Goal: Task Accomplishment & Management: Complete application form

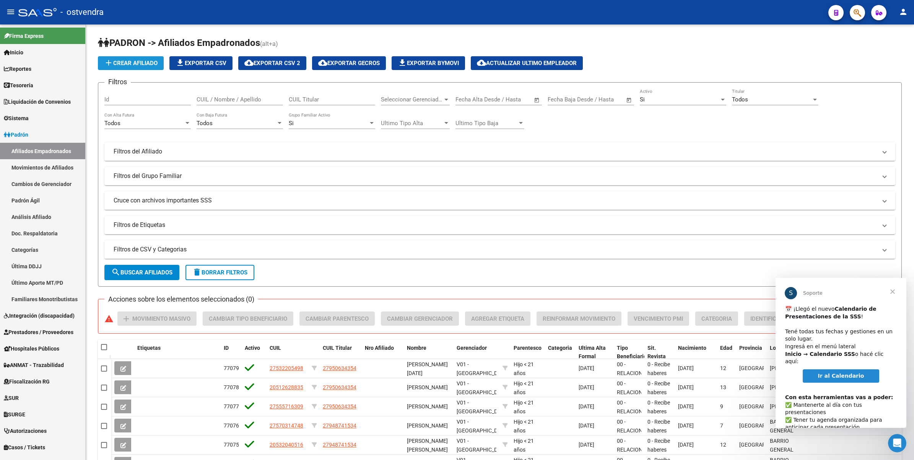
click at [138, 62] on span "add Crear Afiliado" at bounding box center [131, 63] width 54 height 7
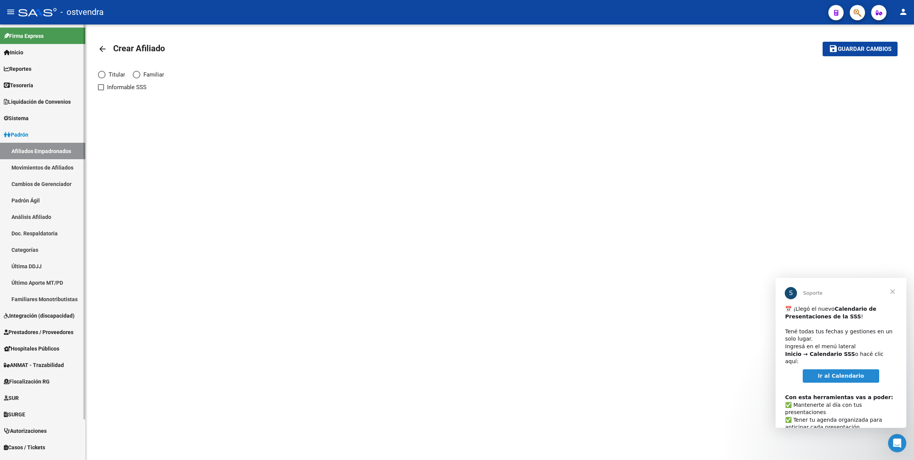
click at [16, 128] on link "Padrón" at bounding box center [42, 134] width 85 height 16
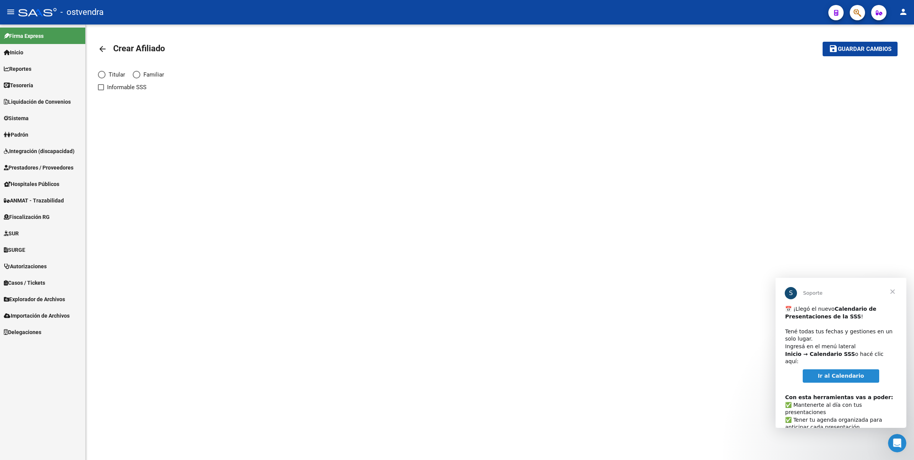
click at [41, 168] on span "Prestadores / Proveedores" at bounding box center [39, 167] width 70 height 8
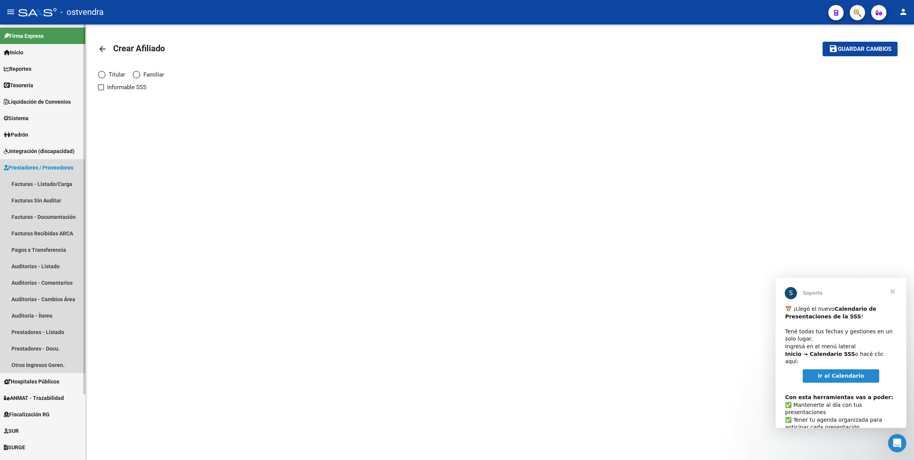
click at [41, 167] on span "Prestadores / Proveedores" at bounding box center [39, 167] width 70 height 8
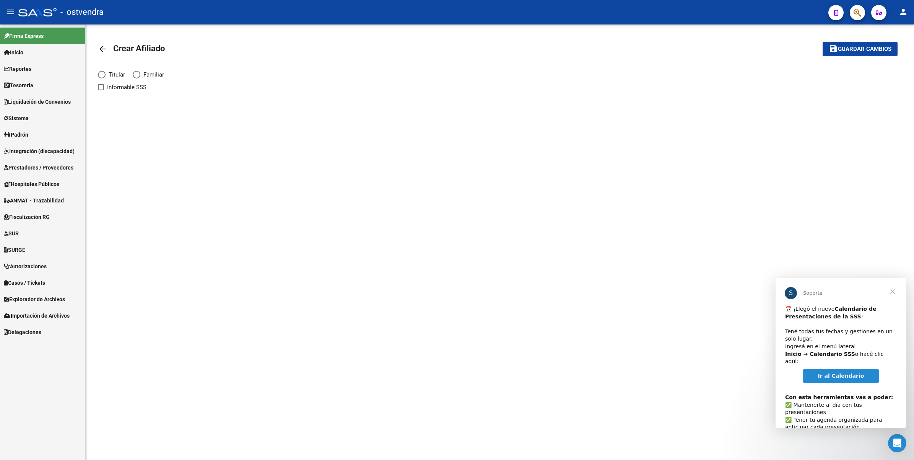
click at [41, 166] on span "Prestadores / Proveedores" at bounding box center [39, 167] width 70 height 8
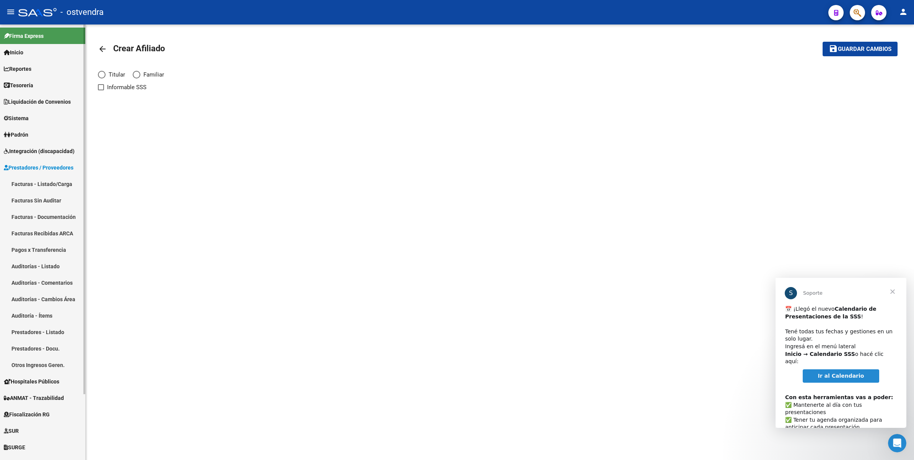
click at [39, 182] on link "Facturas - Listado/Carga" at bounding box center [42, 184] width 85 height 16
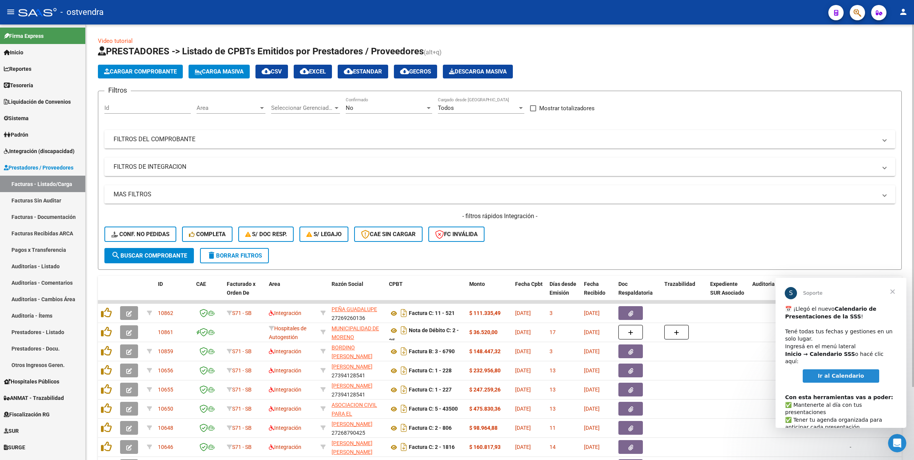
click at [125, 72] on span "Cargar Comprobante" at bounding box center [140, 71] width 73 height 7
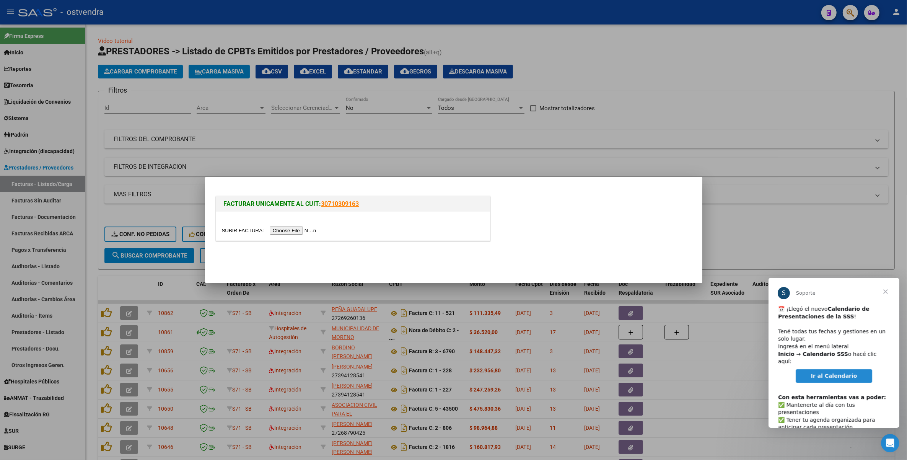
click at [887, 292] on span "Cerrar" at bounding box center [885, 291] width 28 height 28
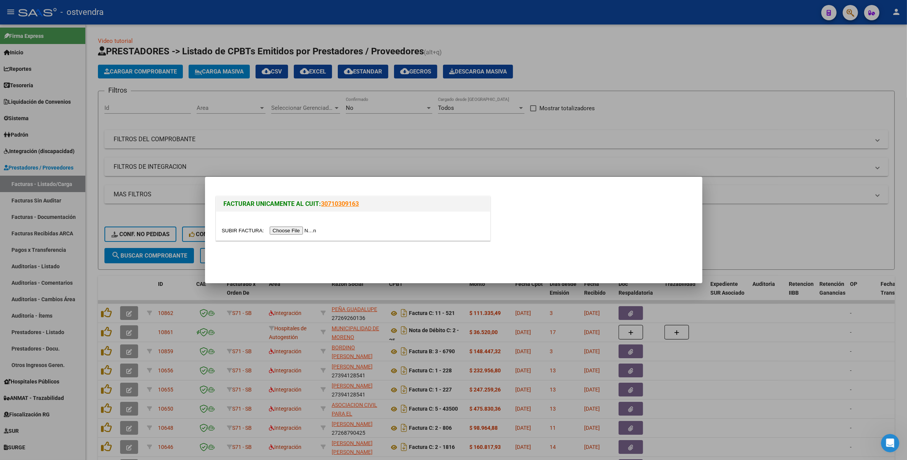
click at [283, 230] on input "file" at bounding box center [270, 230] width 97 height 8
drag, startPoint x: 865, startPoint y: 54, endPoint x: 864, endPoint y: 60, distance: 5.4
click at [865, 57] on div at bounding box center [453, 230] width 907 height 460
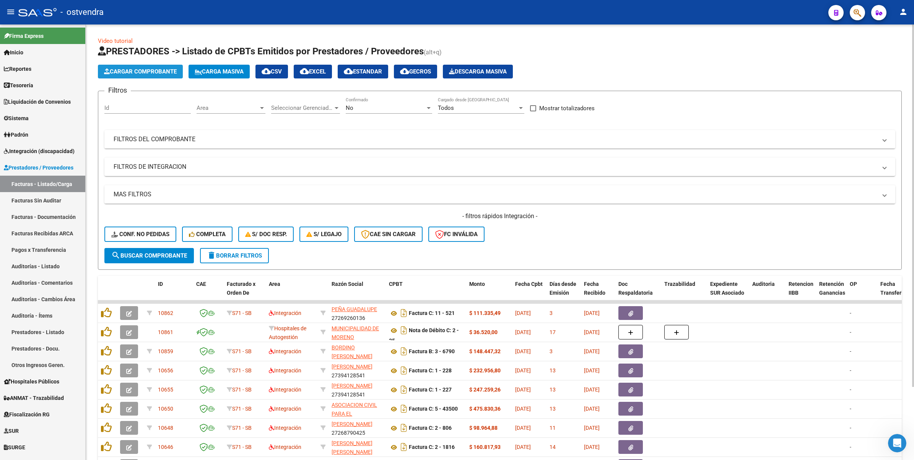
click at [132, 69] on span "Cargar Comprobante" at bounding box center [140, 71] width 73 height 7
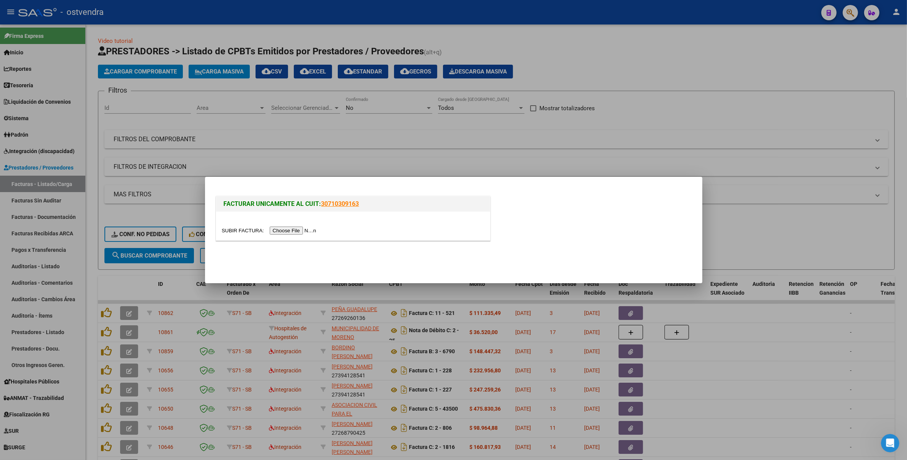
click at [698, 55] on div at bounding box center [453, 230] width 907 height 460
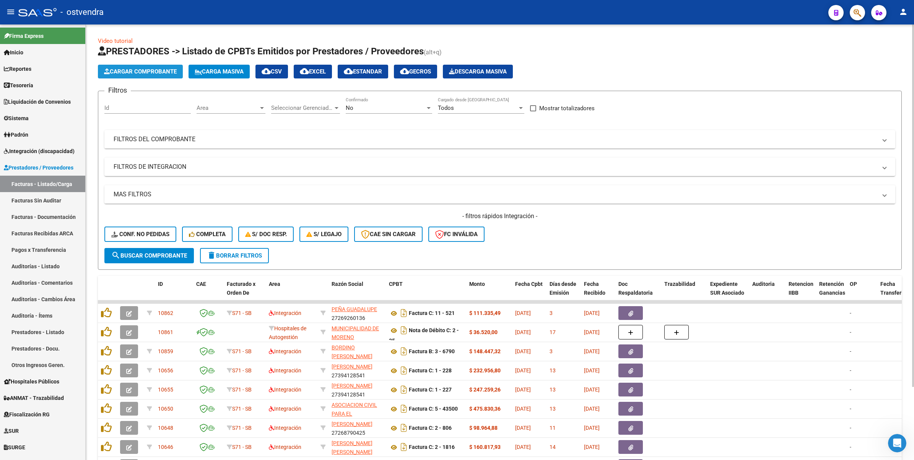
click at [139, 71] on span "Cargar Comprobante" at bounding box center [140, 71] width 73 height 7
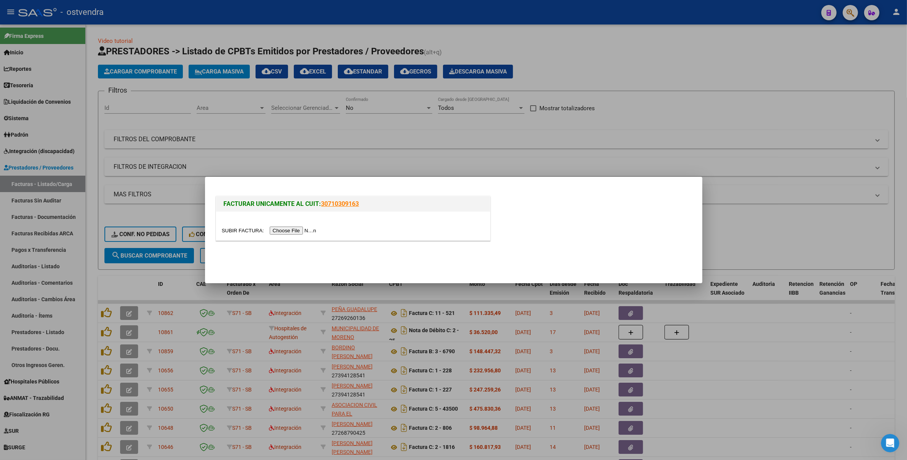
click at [289, 230] on input "file" at bounding box center [270, 230] width 97 height 8
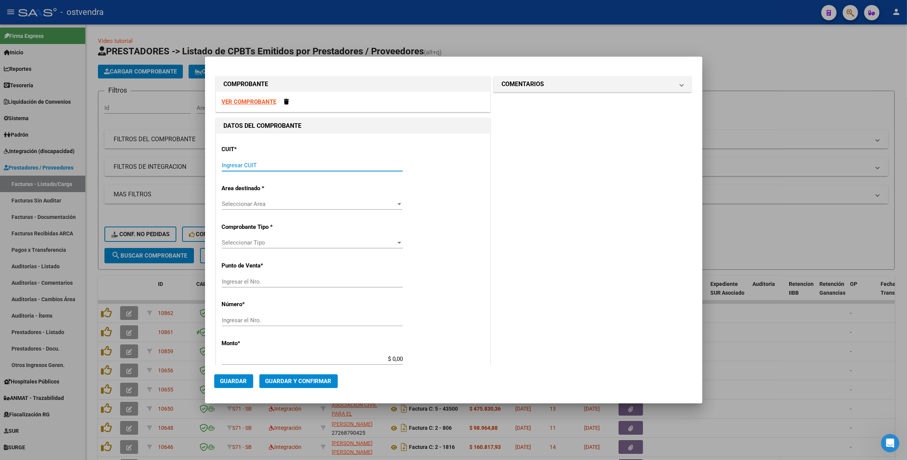
click at [260, 165] on input "Ingresar CUIT" at bounding box center [312, 165] width 181 height 7
type input "30-70781683-6"
type input "7"
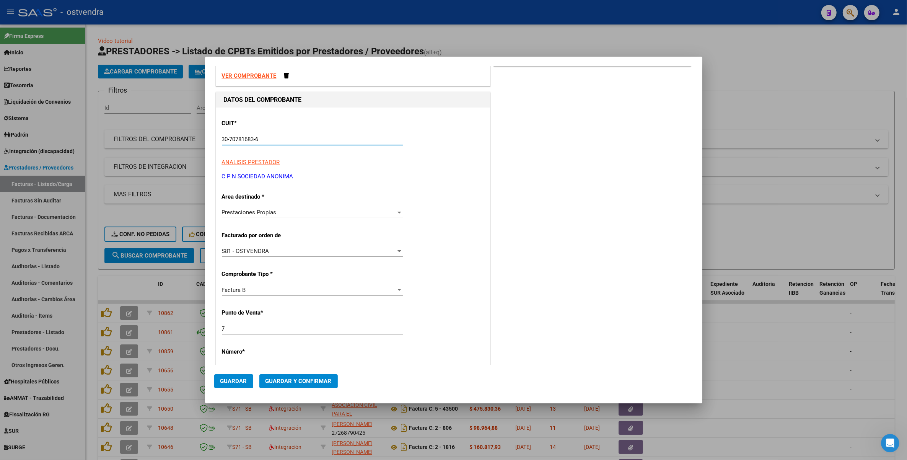
scroll to position [96, 0]
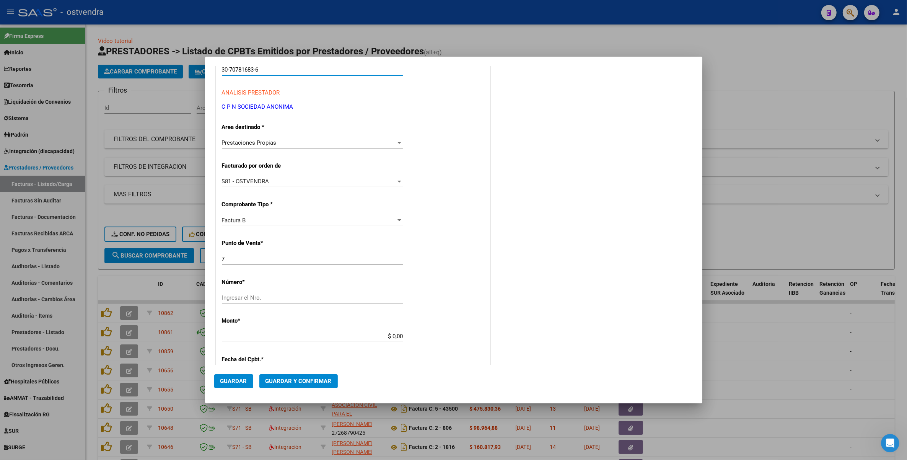
type input "30-70781683-6"
click at [260, 297] on input "Ingresar el Nro." at bounding box center [312, 297] width 181 height 7
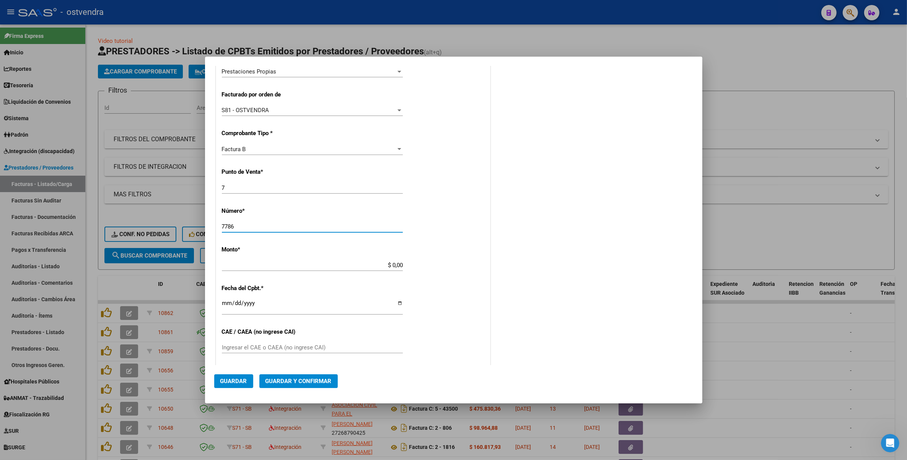
scroll to position [191, 0]
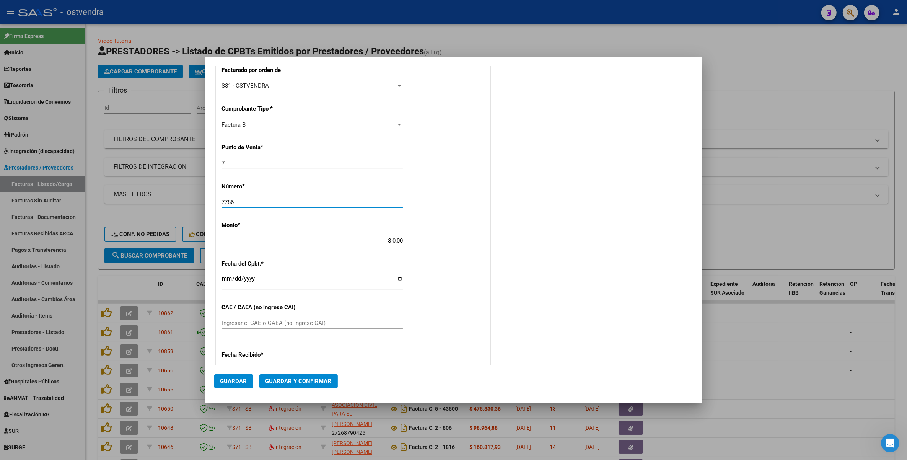
type input "7786"
click at [274, 241] on input "$ 0,00" at bounding box center [312, 240] width 181 height 7
type input "$ 60.203,11"
type input "2025-09-11"
type input "75376755176086"
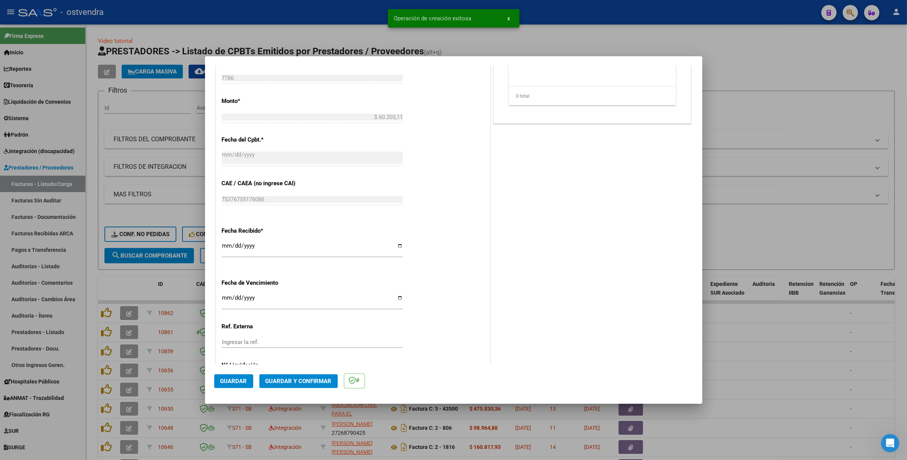
scroll to position [335, 0]
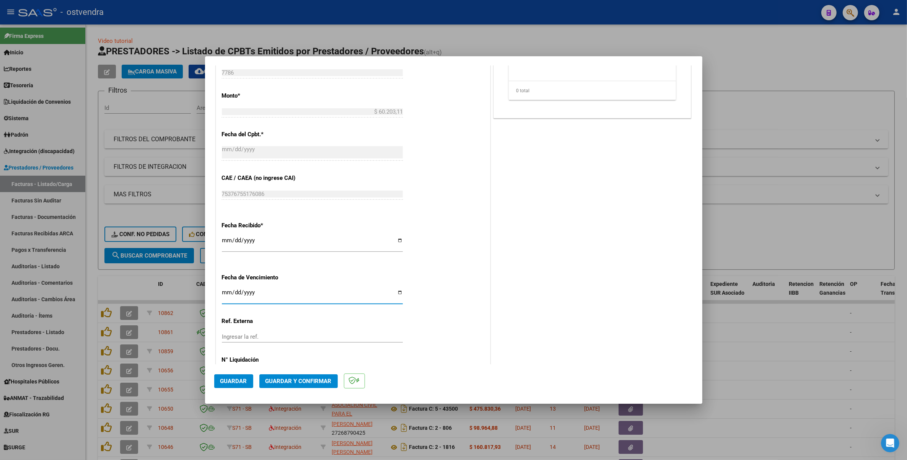
click at [225, 296] on input "Ingresar la fecha" at bounding box center [312, 295] width 181 height 12
type input "2025-10-20"
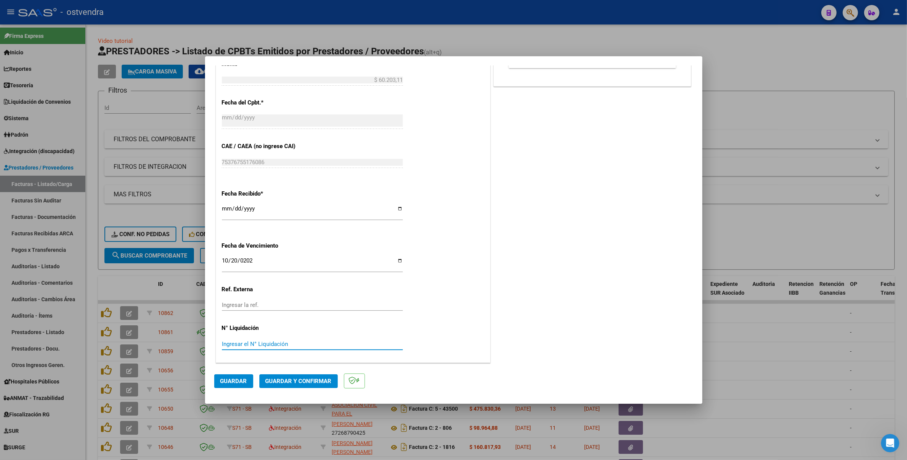
click at [259, 343] on input "Ingresar el N° Liquidación" at bounding box center [312, 343] width 181 height 7
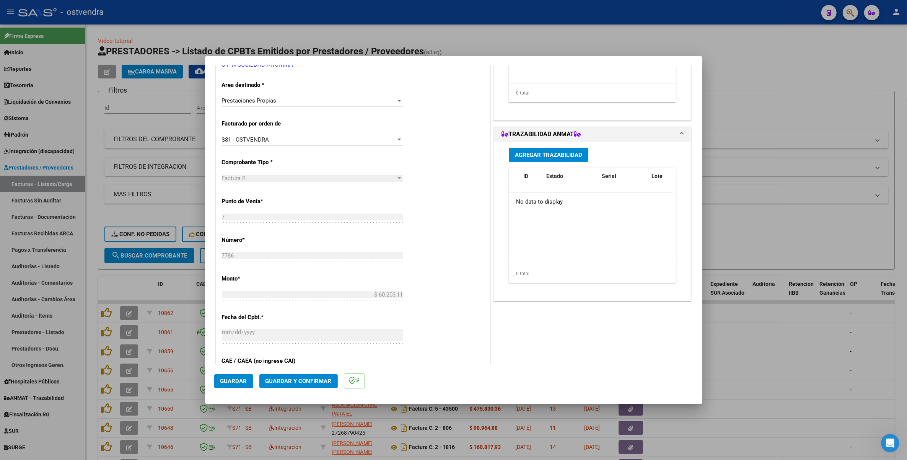
scroll to position [127, 0]
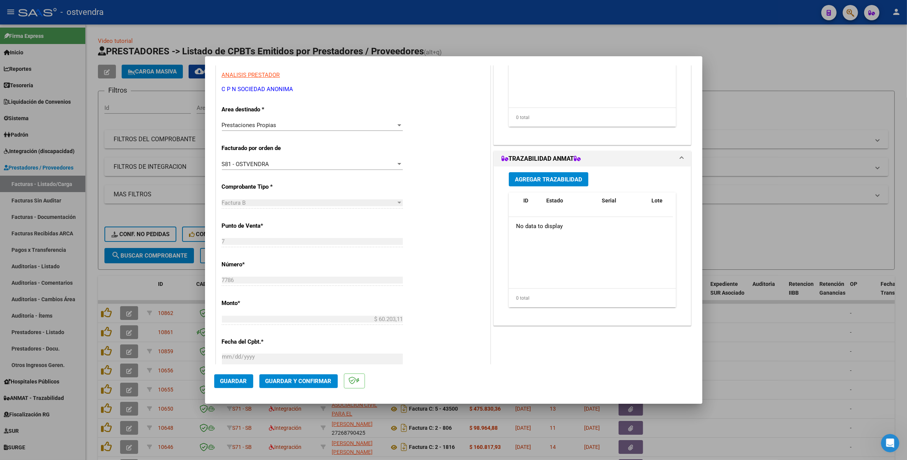
type input "202508"
click at [294, 385] on button "Guardar y Confirmar" at bounding box center [298, 381] width 78 height 14
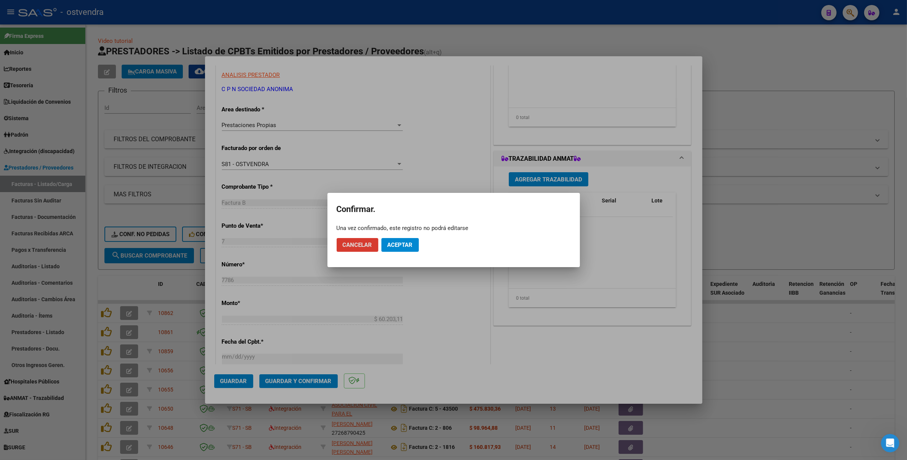
click at [402, 245] on span "Aceptar" at bounding box center [399, 244] width 25 height 7
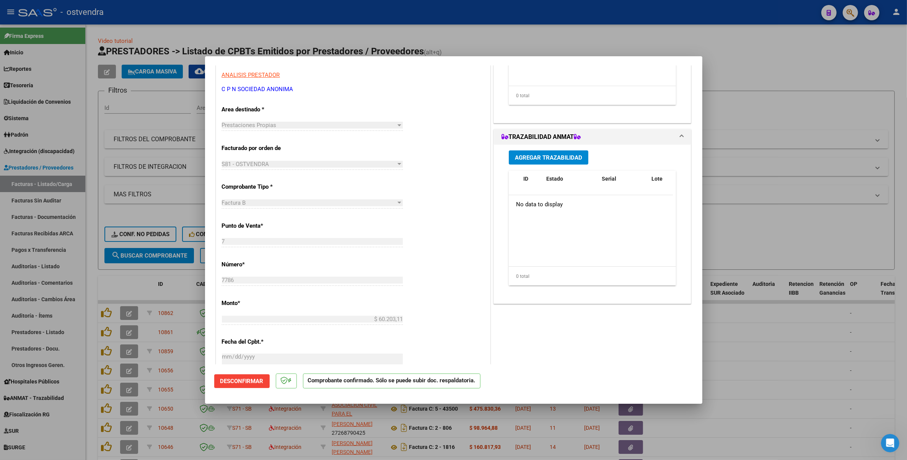
click at [767, 224] on div at bounding box center [453, 230] width 907 height 460
type input "$ 0,00"
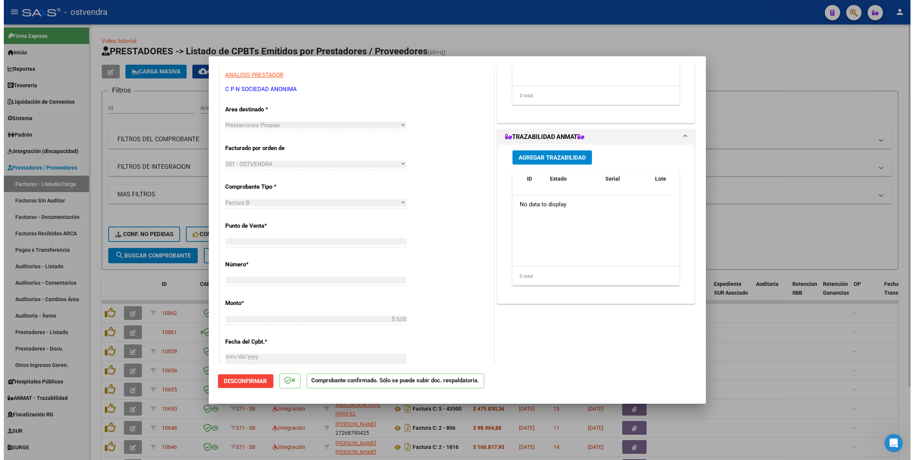
scroll to position [123, 0]
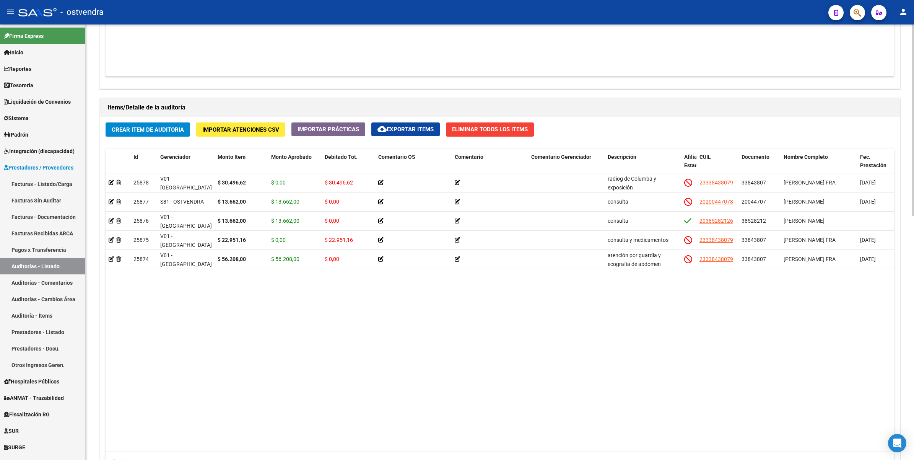
click at [363, 334] on datatable-body "25878 V01 - [PERSON_NAME] $ 30.496,62 $ 0,00 $ 30.496,62 radiog de Columba y ex…" at bounding box center [500, 312] width 788 height 278
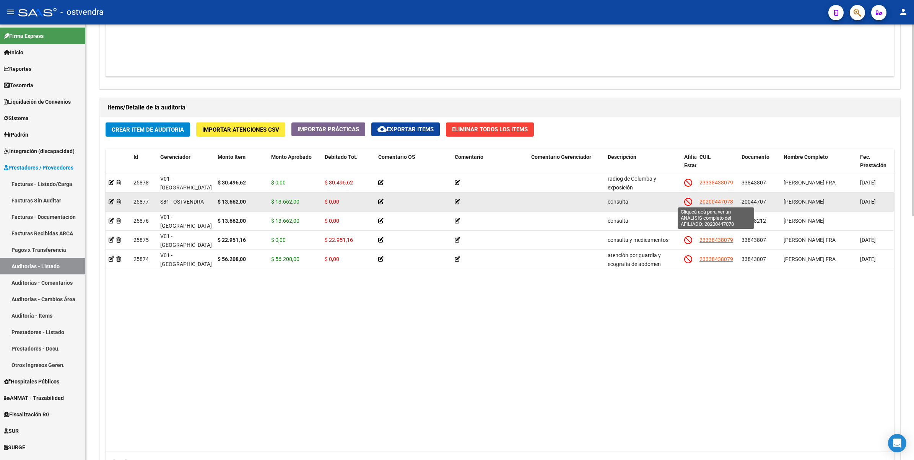
click at [714, 201] on span "20200447078" at bounding box center [716, 201] width 34 height 6
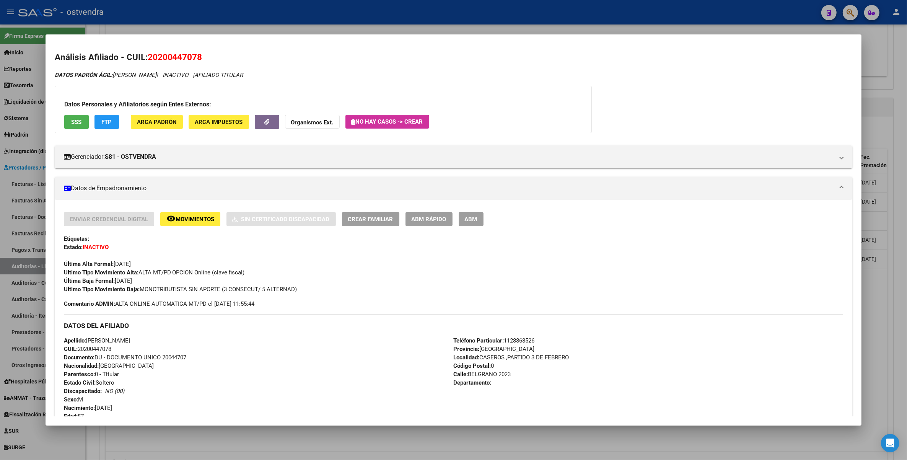
click at [892, 64] on div at bounding box center [453, 230] width 907 height 460
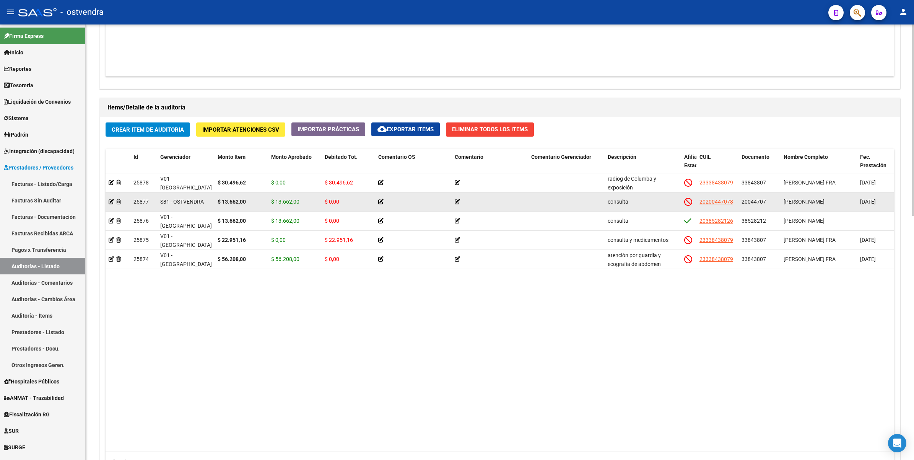
click at [381, 201] on icon at bounding box center [380, 201] width 5 height 5
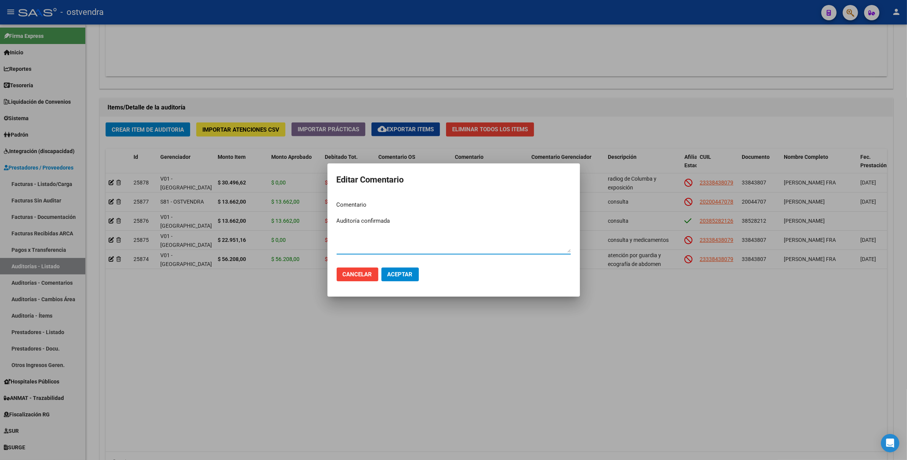
type textarea "Auditoría confirmada"
click at [400, 276] on span "Aceptar" at bounding box center [399, 274] width 25 height 7
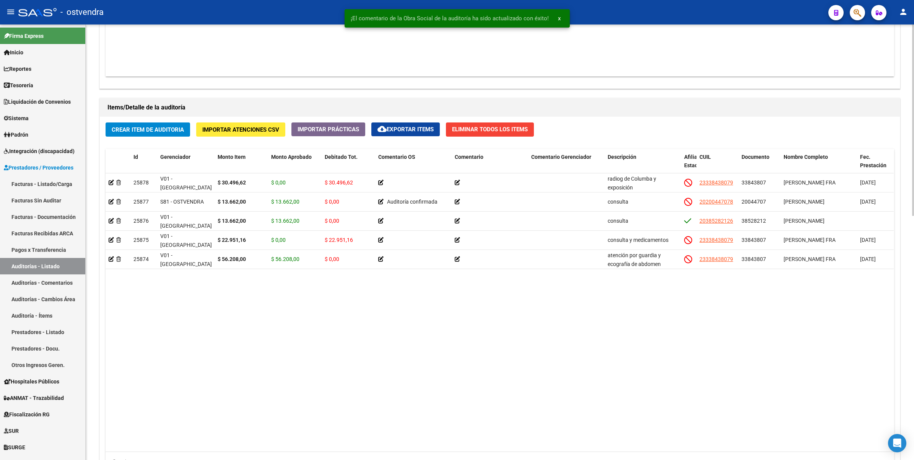
click at [369, 310] on datatable-body "25878 V01 - [PERSON_NAME] $ 30.496,62 $ 0,00 $ 30.496,62 radiog de Columba y ex…" at bounding box center [500, 312] width 788 height 278
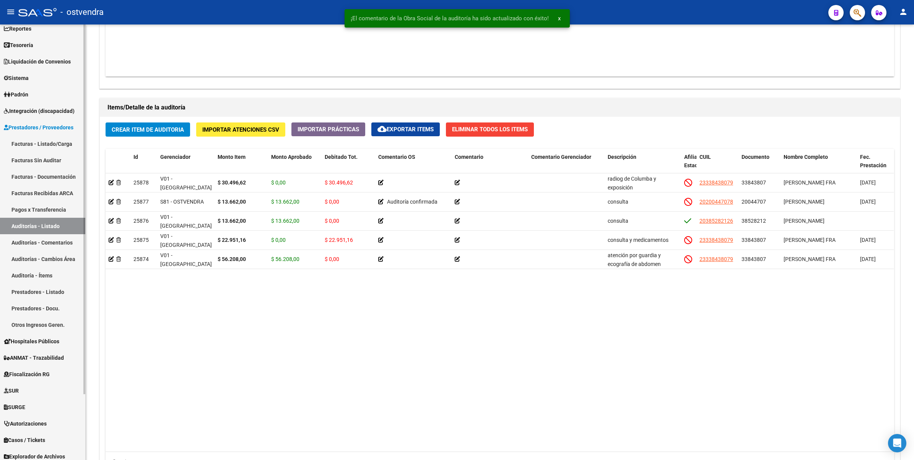
scroll to position [77, 0]
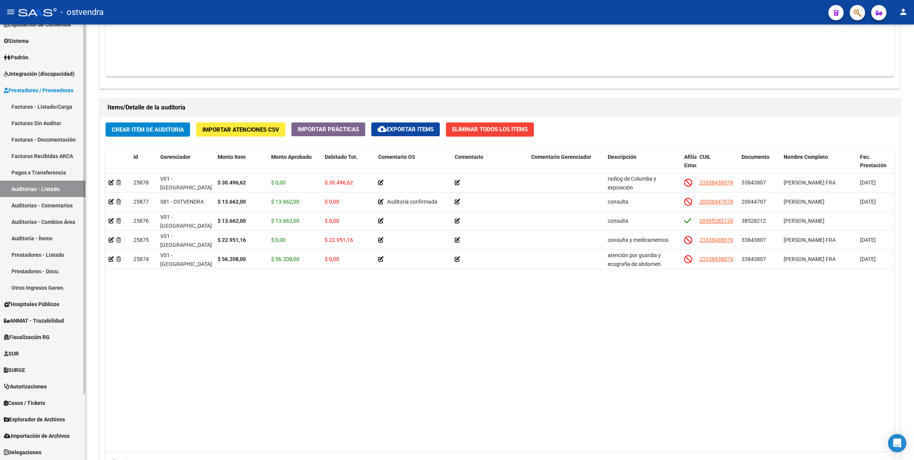
click at [27, 91] on span "Prestadores / Proveedores" at bounding box center [39, 90] width 70 height 8
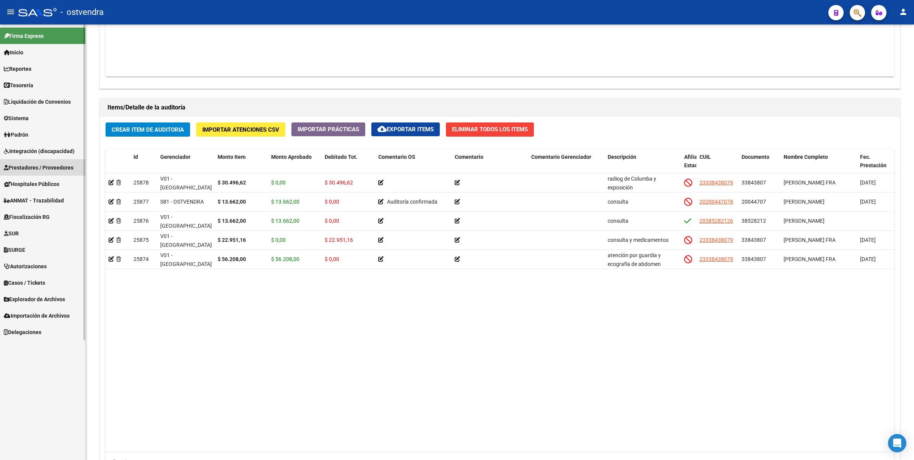
scroll to position [0, 0]
click at [25, 166] on span "Prestadores / Proveedores" at bounding box center [39, 167] width 70 height 8
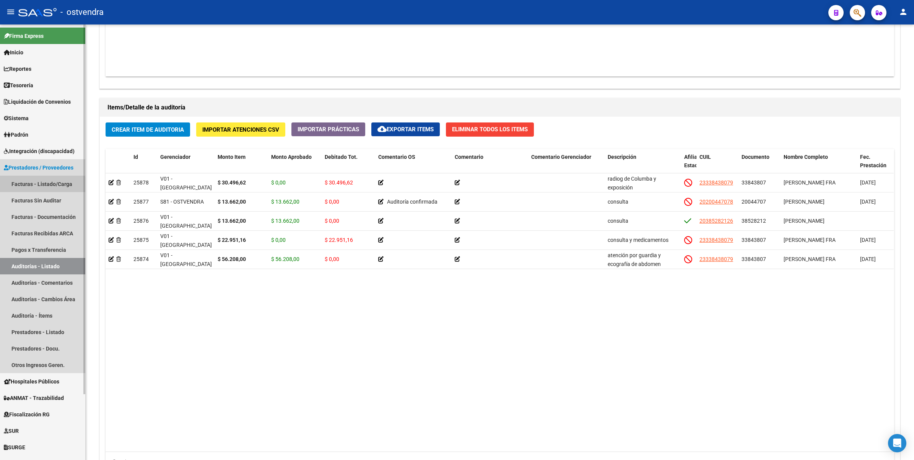
click at [33, 186] on link "Facturas - Listado/Carga" at bounding box center [42, 184] width 85 height 16
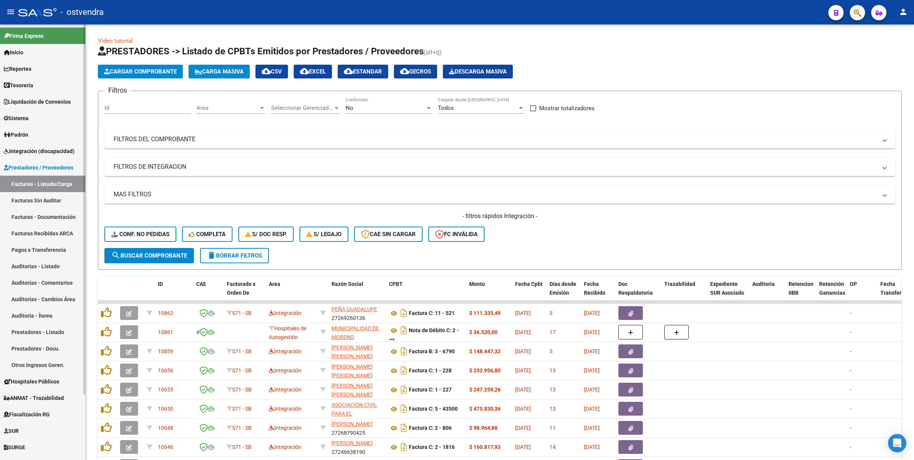
click at [31, 263] on link "Auditorías - Listado" at bounding box center [42, 266] width 85 height 16
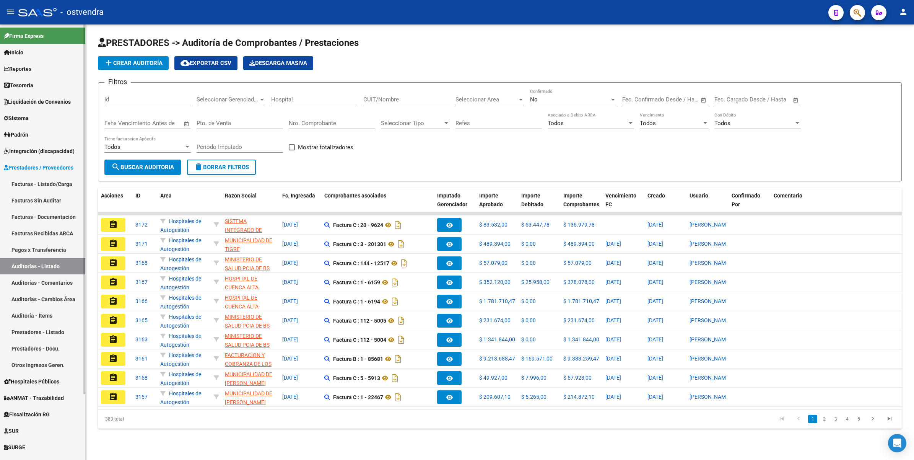
click at [22, 184] on link "Facturas - Listado/Carga" at bounding box center [42, 184] width 85 height 16
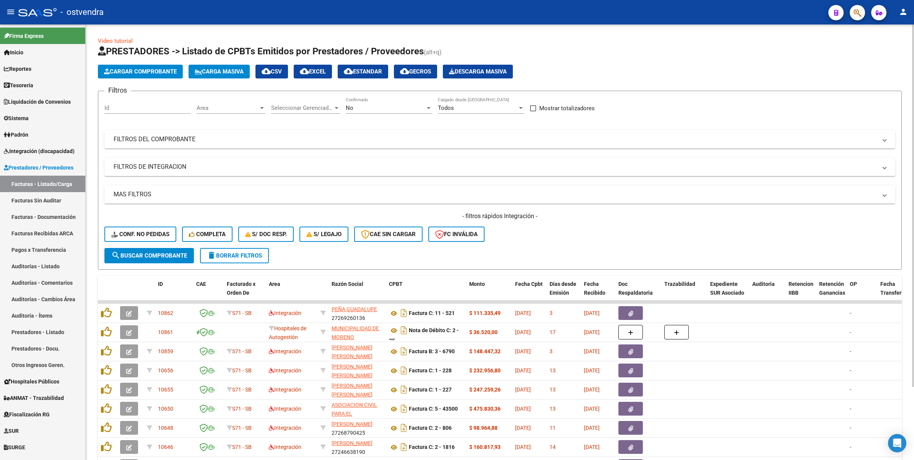
click at [159, 136] on mat-panel-title "FILTROS DEL COMPROBANTE" at bounding box center [495, 139] width 763 height 8
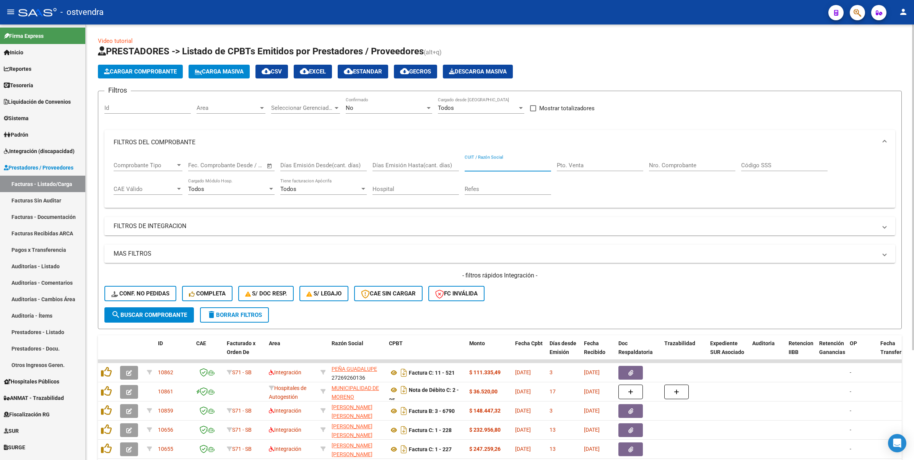
click at [512, 162] on input "CUIT / Razón Social" at bounding box center [508, 165] width 86 height 7
type input "c p n"
click at [146, 313] on span "search Buscar Comprobante" at bounding box center [149, 314] width 76 height 7
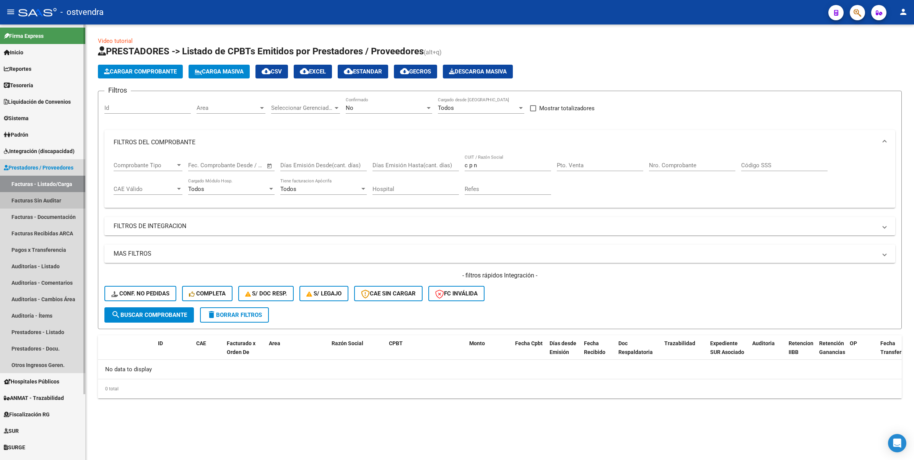
click at [33, 199] on link "Facturas Sin Auditar" at bounding box center [42, 200] width 85 height 16
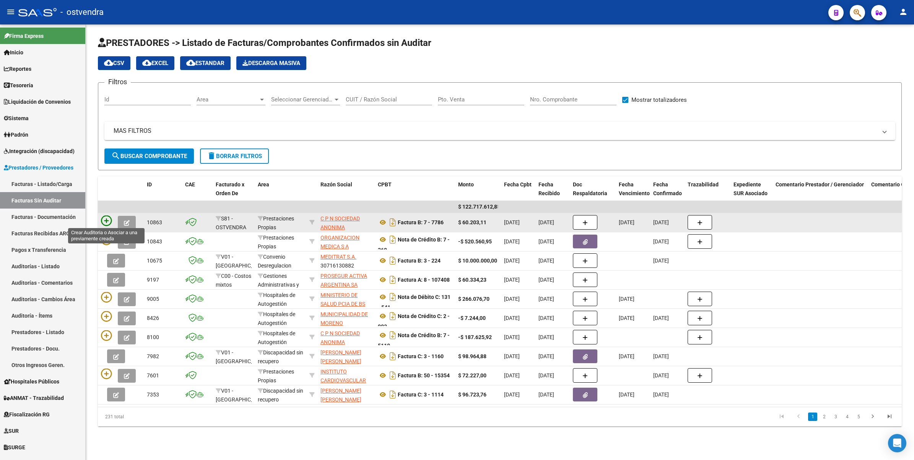
click at [104, 218] on icon at bounding box center [106, 220] width 11 height 11
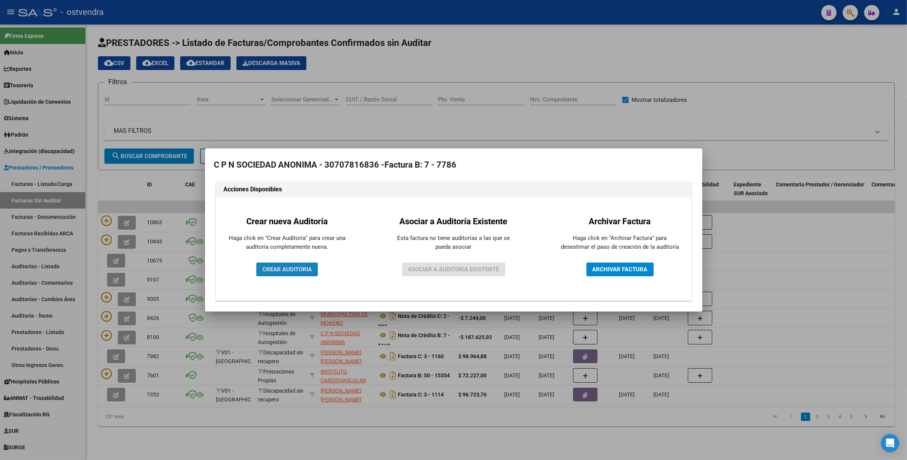
click at [292, 272] on span "CREAR AUDITORIA" at bounding box center [286, 269] width 49 height 7
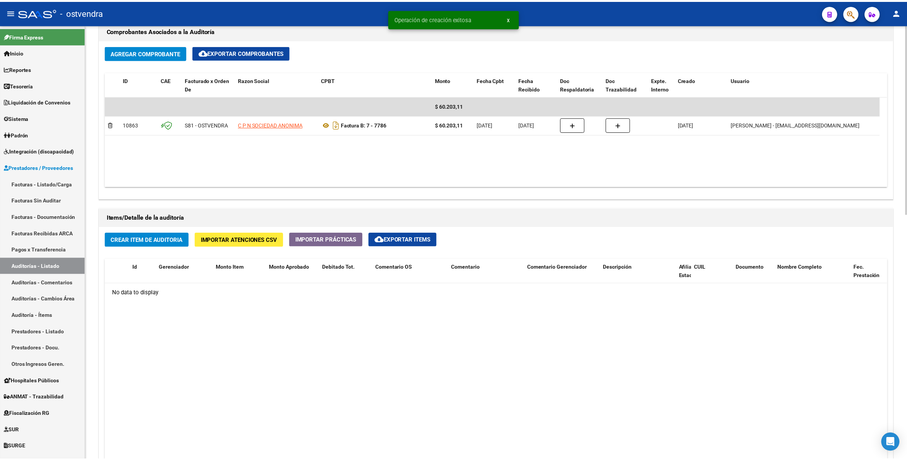
scroll to position [382, 0]
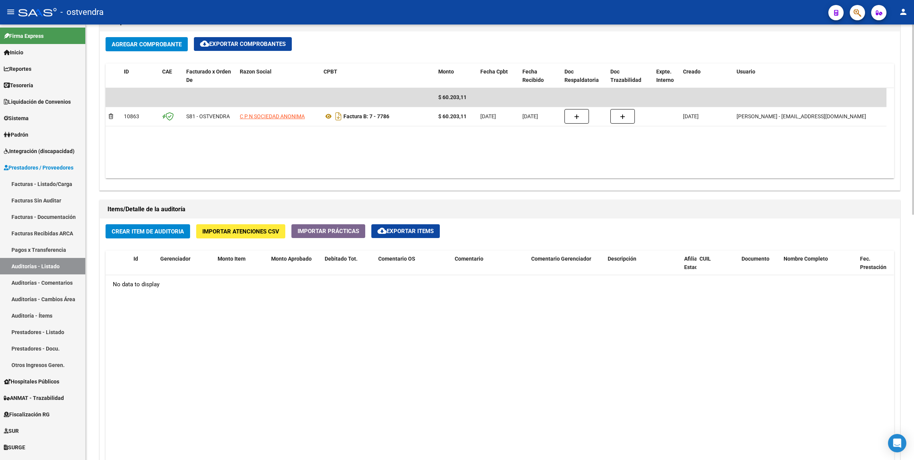
drag, startPoint x: 493, startPoint y: 331, endPoint x: 486, endPoint y: 332, distance: 6.9
click at [493, 331] on datatable-body "No data to display" at bounding box center [500, 414] width 788 height 278
click at [159, 229] on span "Crear Item de Auditoria" at bounding box center [148, 231] width 72 height 7
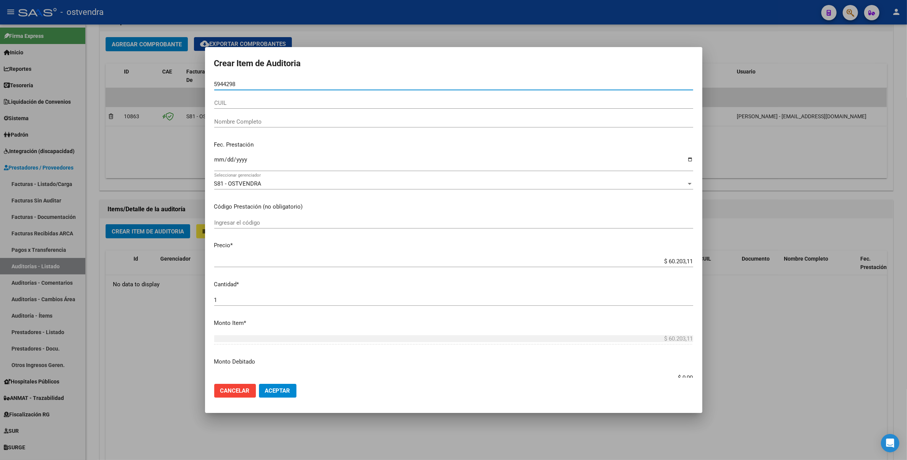
type input "5944298"
click at [271, 107] on div "CUIL" at bounding box center [453, 102] width 479 height 11
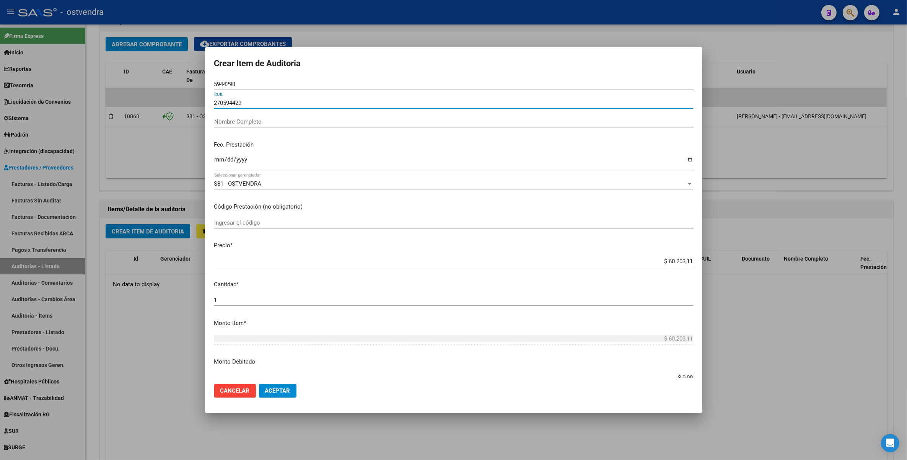
type input "2705944298"
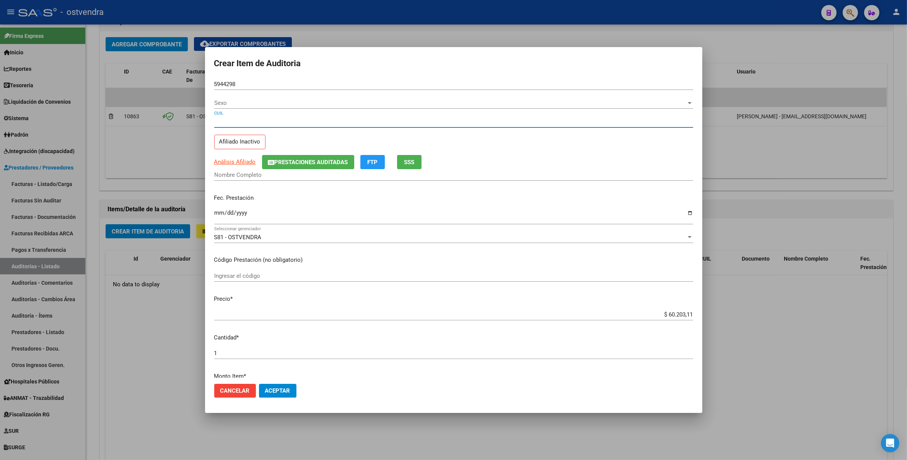
type input "05944298"
type input "27059442983"
type input "[PERSON_NAME]"
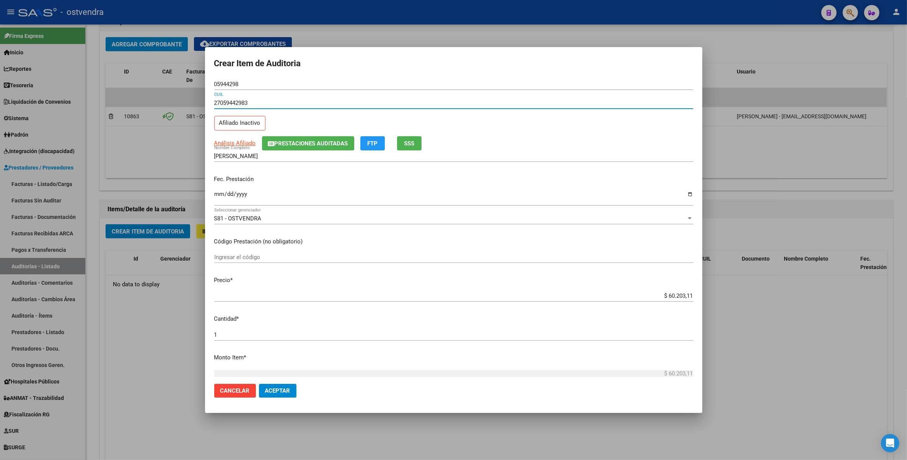
type input "27059442983"
click at [216, 198] on input "Ingresar la fecha" at bounding box center [453, 197] width 479 height 12
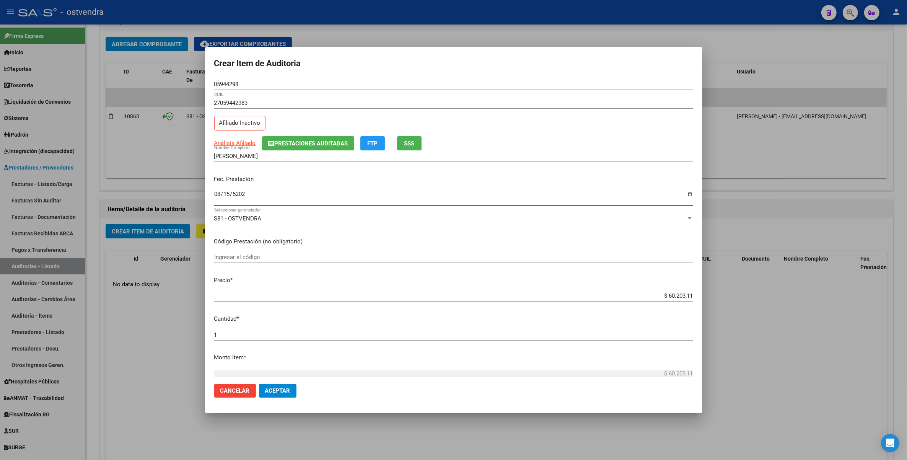
type input "[DATE]"
drag, startPoint x: 274, startPoint y: 191, endPoint x: 270, endPoint y: 190, distance: 4.3
click at [273, 191] on input "[DATE]" at bounding box center [453, 197] width 479 height 12
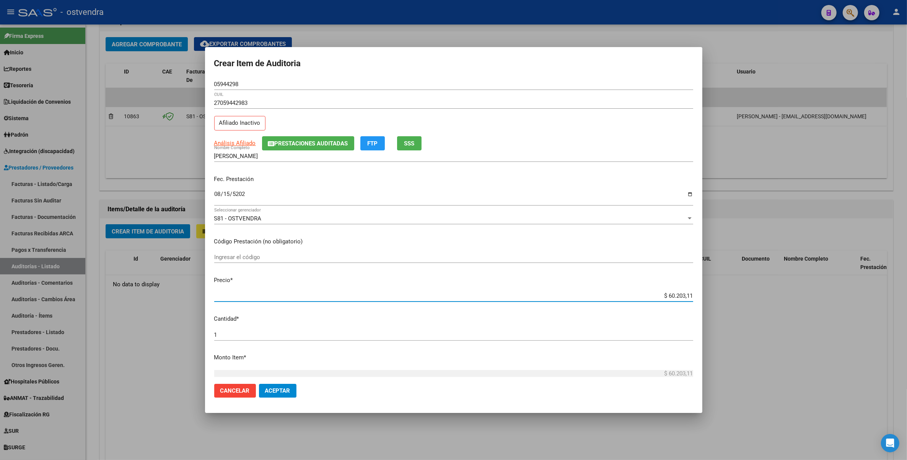
click at [662, 297] on input "$ 60.203,11" at bounding box center [453, 295] width 479 height 7
type input "$ 203,11"
type input "$ 3,11"
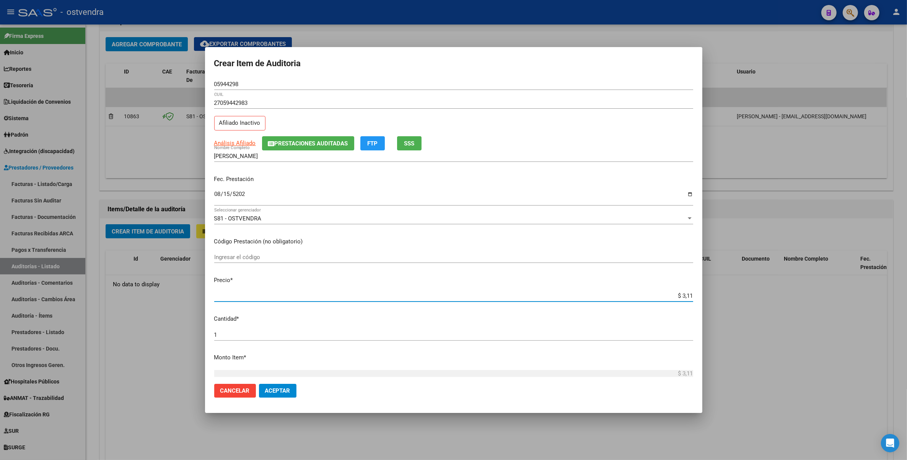
type input "$ 0,11"
type input "$ 0,01"
type input "$ 0,09"
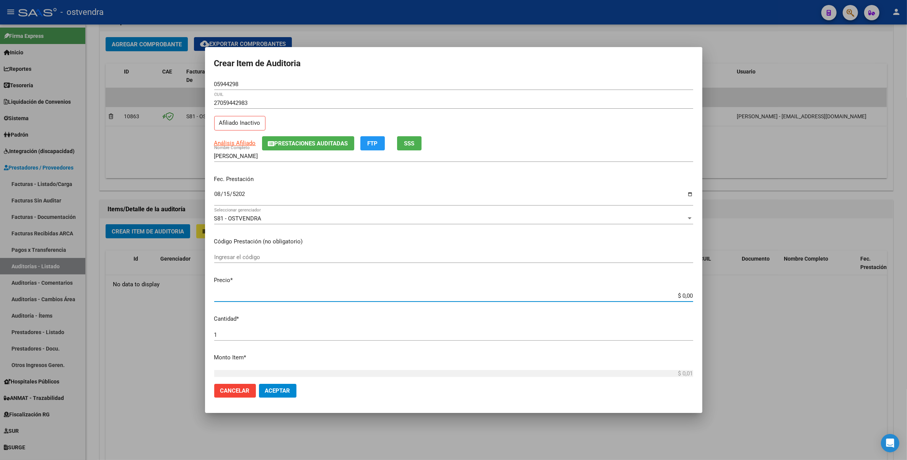
type input "$ 0,09"
type input "$ 0,92"
type input "$ 9,29"
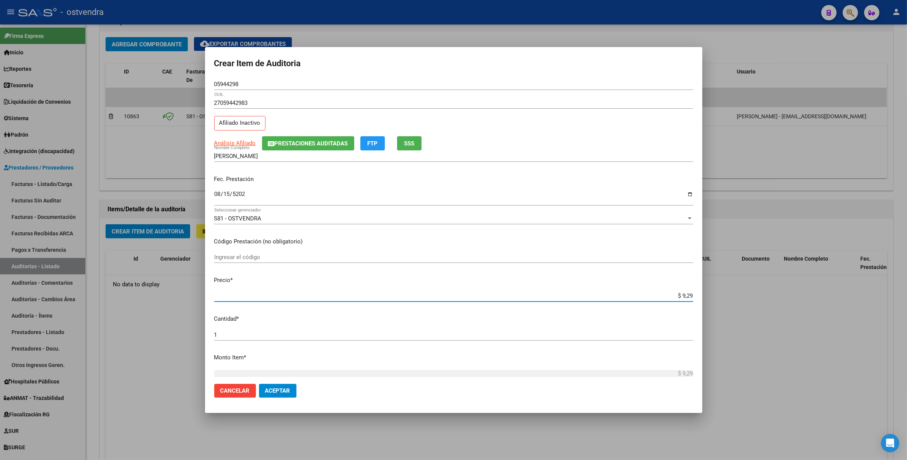
type input "$ 92,95"
type input "$ 929,56"
type input "$ 9.295,61"
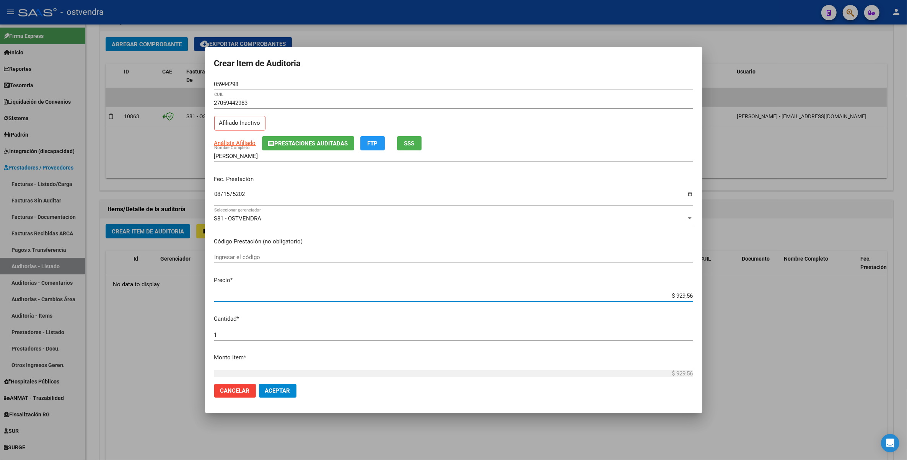
type input "$ 9.295,61"
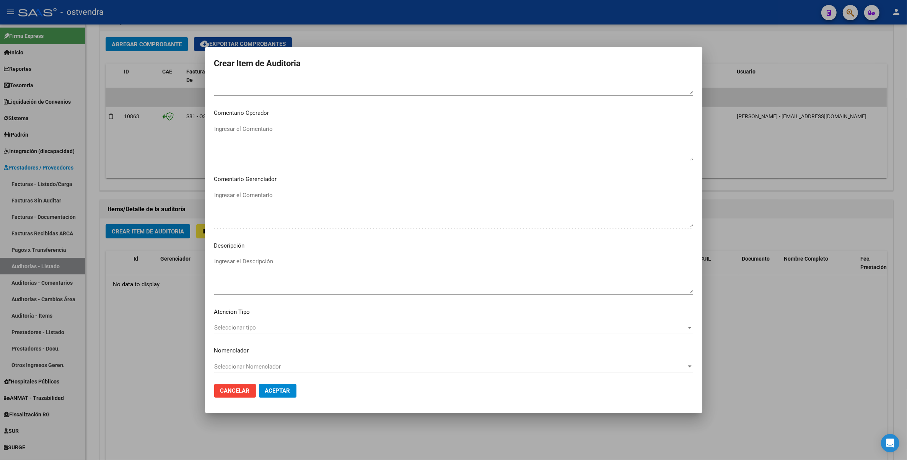
scroll to position [389, 0]
click at [254, 324] on span "Seleccionar tipo" at bounding box center [450, 326] width 472 height 7
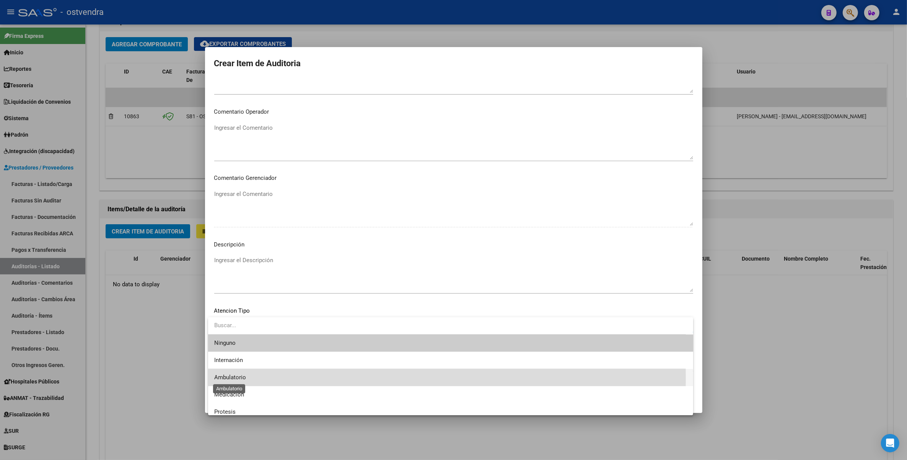
click at [232, 379] on span "Ambulatorio" at bounding box center [230, 377] width 32 height 7
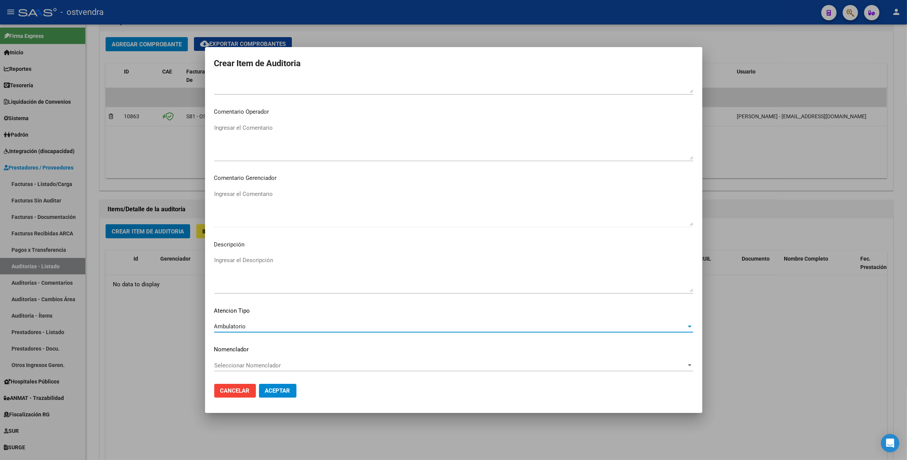
click at [234, 261] on textarea "Ingresar el Descripción" at bounding box center [453, 274] width 479 height 36
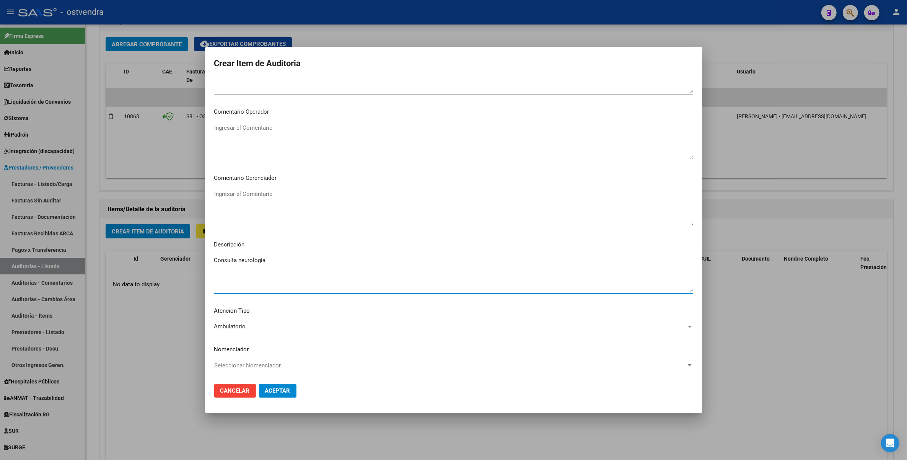
type textarea "Consulta neurología"
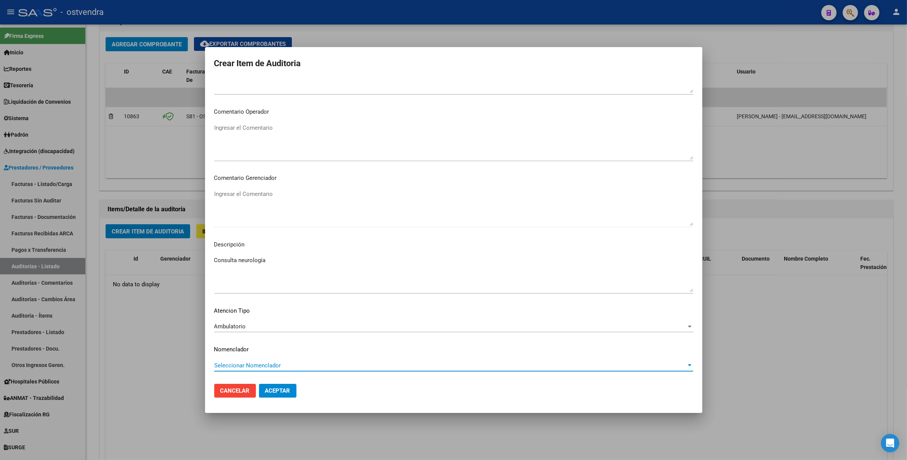
click at [232, 364] on span "Seleccionar Nomenclador" at bounding box center [450, 365] width 472 height 7
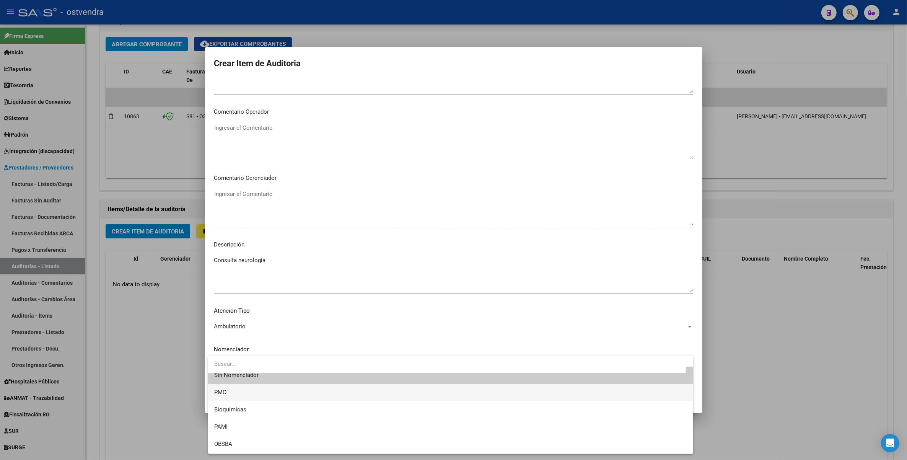
scroll to position [0, 0]
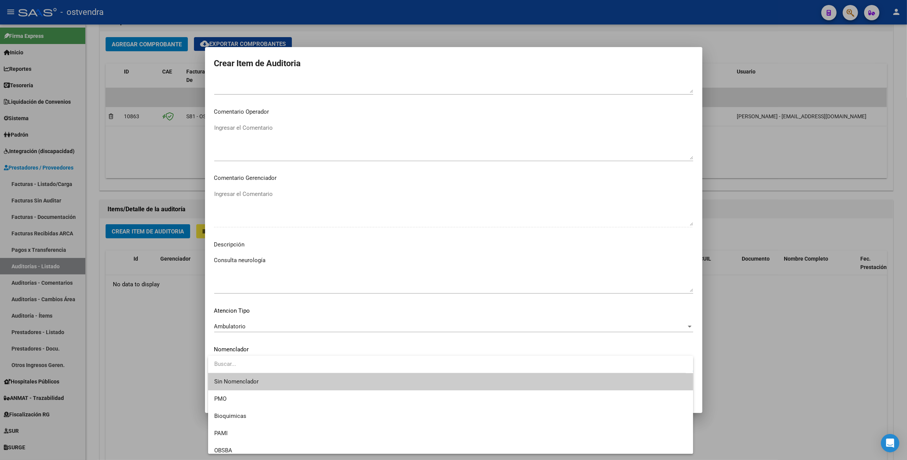
click at [397, 351] on div at bounding box center [453, 230] width 907 height 460
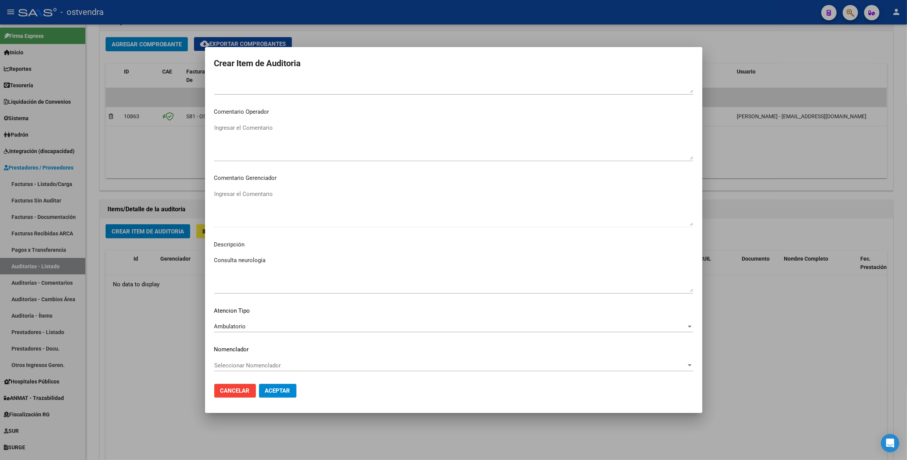
click at [271, 389] on span "Aceptar" at bounding box center [277, 390] width 25 height 7
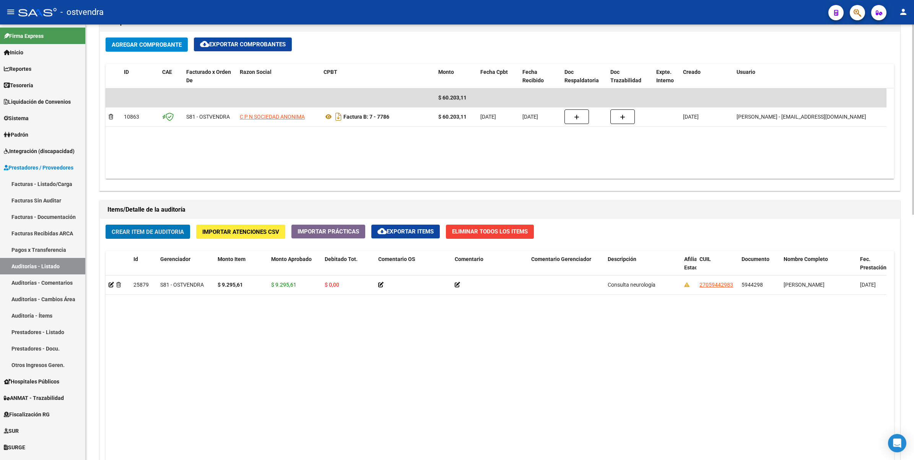
click at [161, 232] on span "Crear Item de Auditoria" at bounding box center [148, 231] width 72 height 7
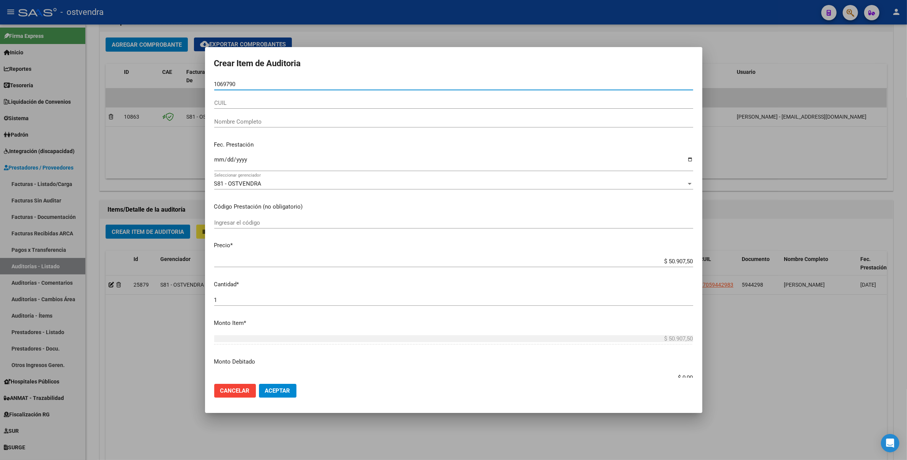
type input "10697905"
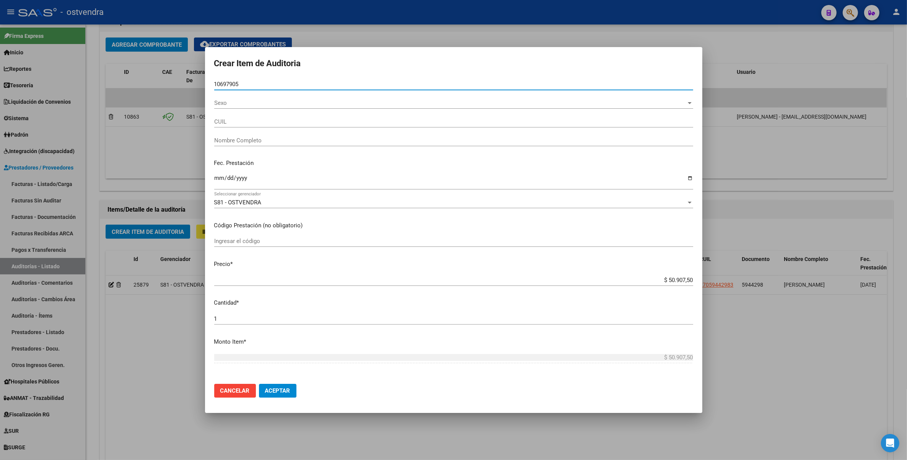
type input "27106979052"
type input "[PERSON_NAME]"
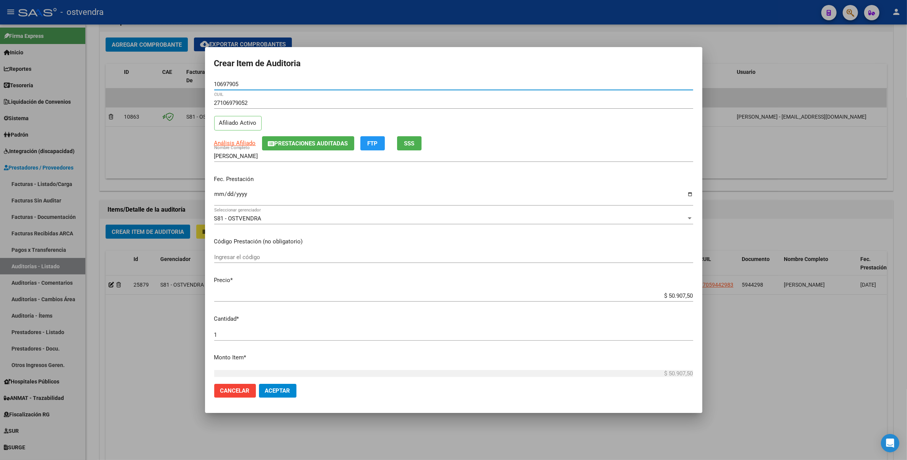
type input "10697905"
click at [217, 197] on input "Ingresar la fecha" at bounding box center [453, 197] width 479 height 12
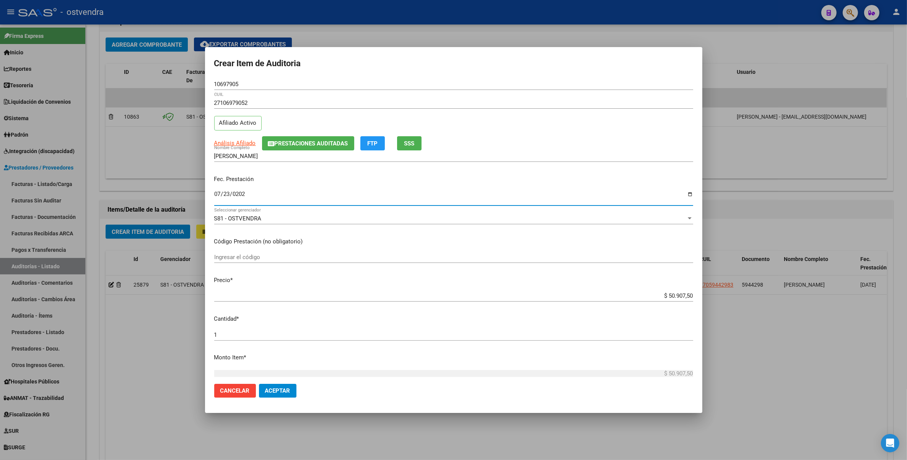
type input "[DATE]"
click at [229, 257] on input "Ingresar el código" at bounding box center [453, 257] width 479 height 7
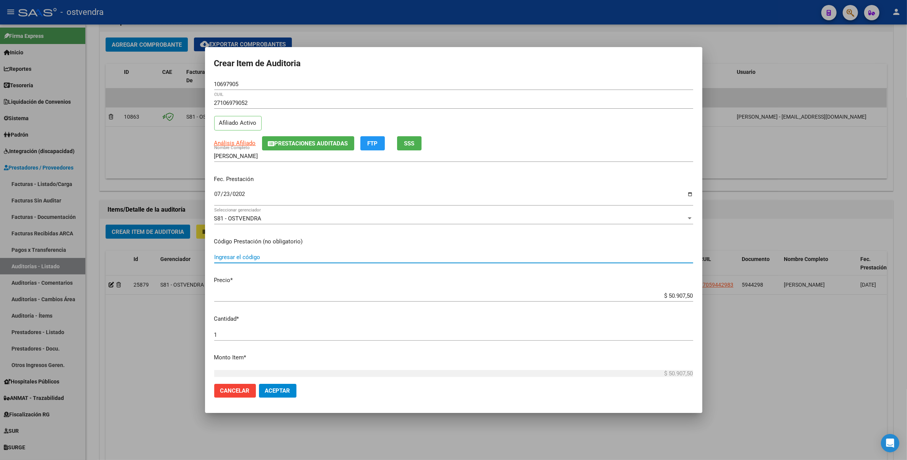
click at [281, 244] on p "Código Prestación (no obligatorio)" at bounding box center [453, 241] width 479 height 9
click at [269, 260] on input "Ingresar el código" at bounding box center [453, 257] width 479 height 7
drag, startPoint x: 662, startPoint y: 291, endPoint x: 662, endPoint y: 299, distance: 7.6
click at [662, 299] on div "$ 50.907,50 Ingresar el precio" at bounding box center [453, 295] width 479 height 11
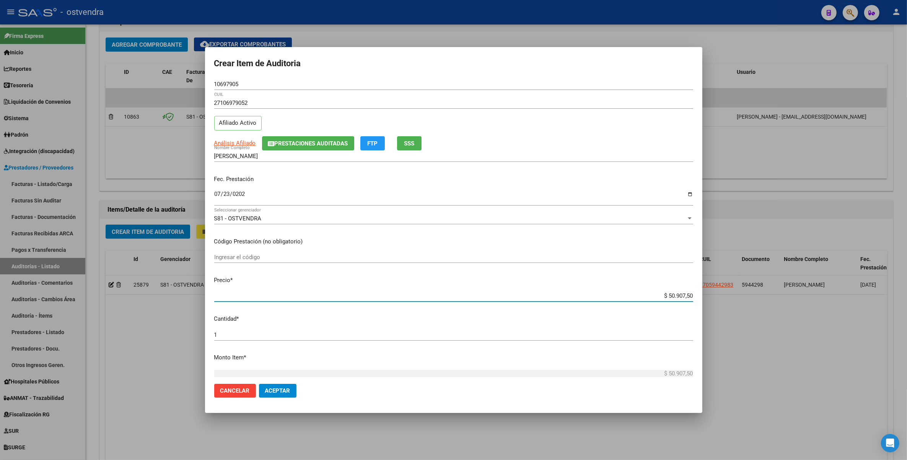
click at [662, 293] on input "$ 50.907,50" at bounding box center [453, 295] width 479 height 7
type input "$ 907,50"
type input "$ 7,50"
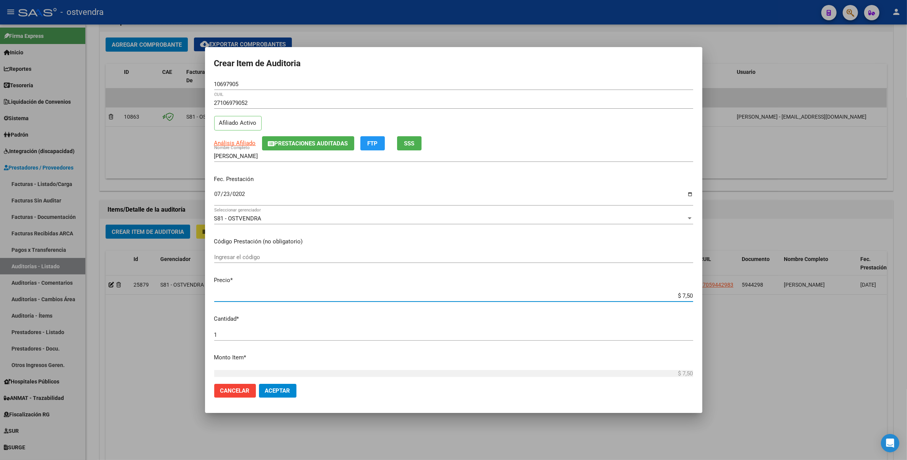
type input "$ 0,50"
type input "$ 0,08"
type input "$ 0,89"
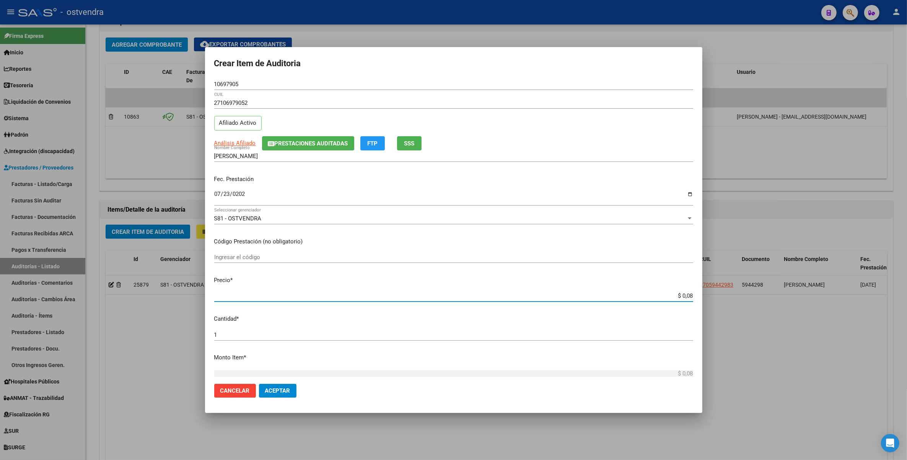
type input "$ 0,89"
type input "$ 8,98"
type input "$ 89,82"
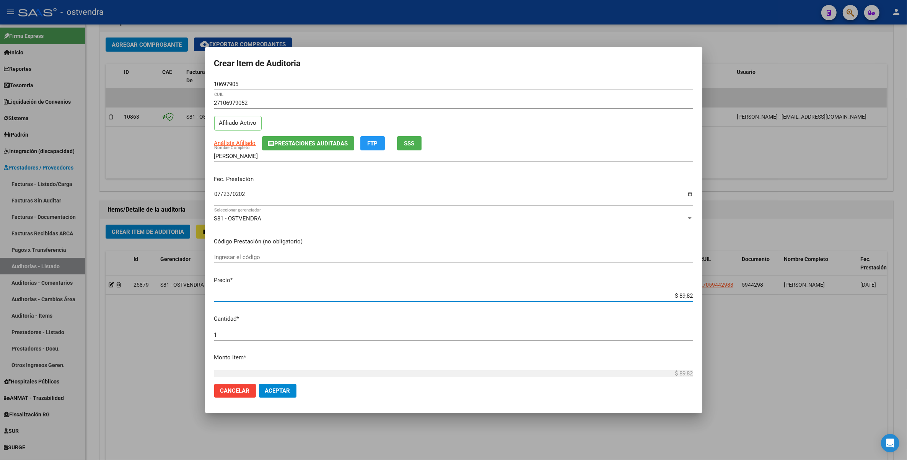
type input "$ 898,24"
type input "$ 8.982,45"
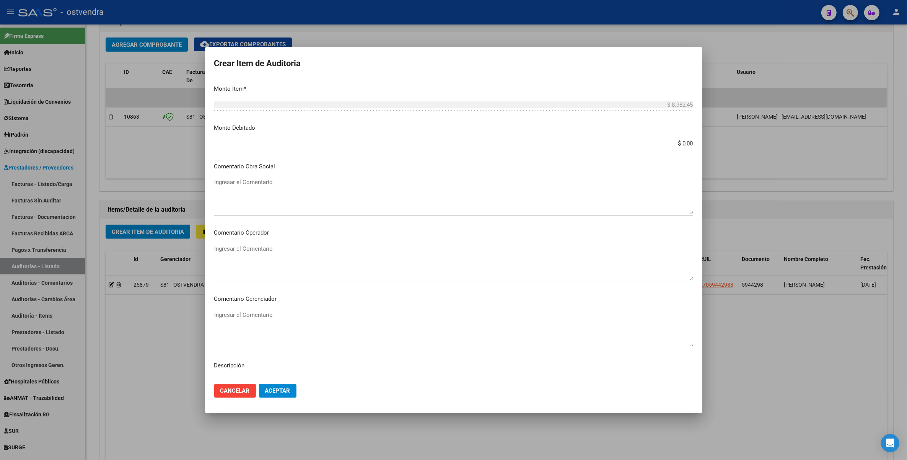
scroll to position [382, 0]
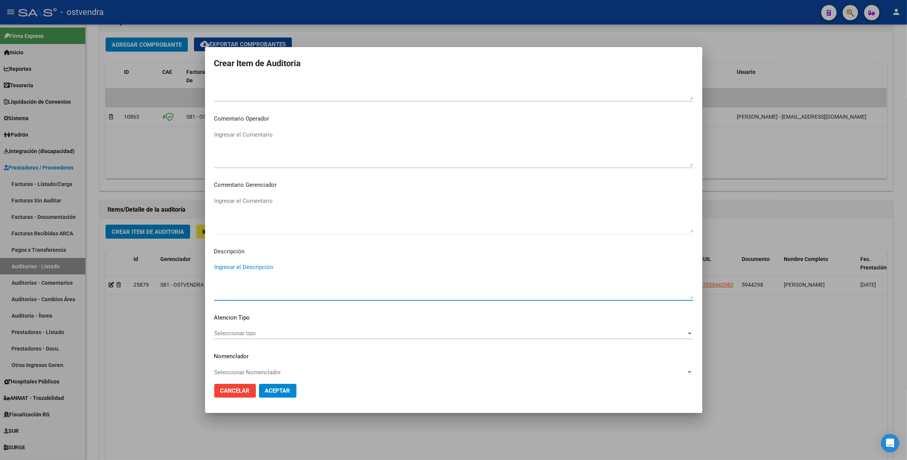
click at [237, 265] on textarea "Ingresar el Descripción" at bounding box center [453, 281] width 479 height 36
type textarea "Consulta Endorcrinología"
click at [249, 335] on span "Seleccionar tipo" at bounding box center [450, 333] width 472 height 7
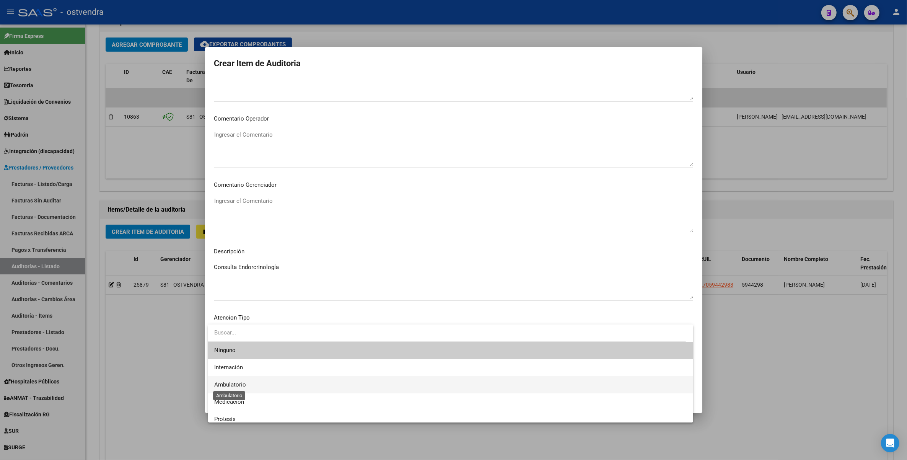
click at [238, 387] on span "Ambulatorio" at bounding box center [230, 384] width 32 height 7
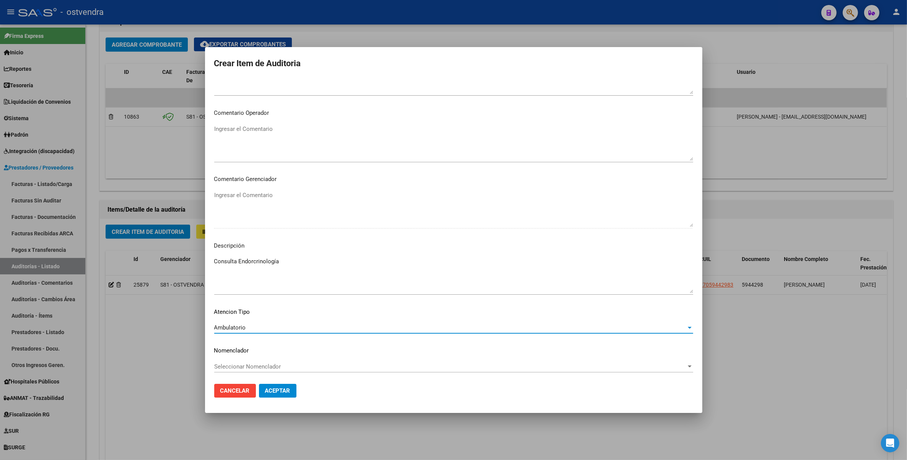
scroll to position [389, 0]
click at [277, 391] on span "Aceptar" at bounding box center [277, 390] width 25 height 7
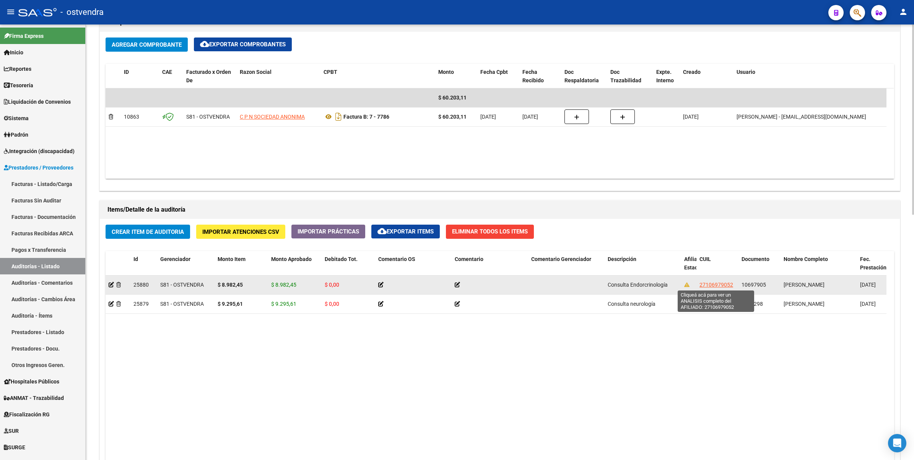
click at [727, 285] on span "27106979052" at bounding box center [716, 284] width 34 height 6
type textarea "27106979052"
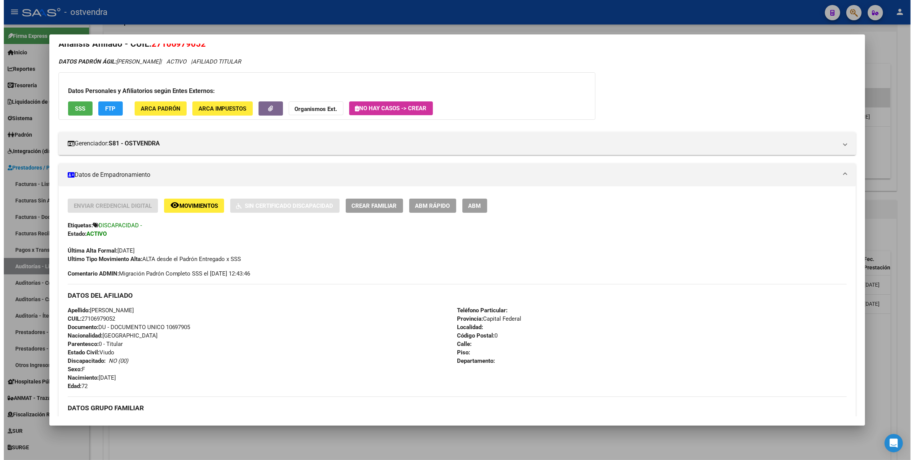
scroll to position [0, 0]
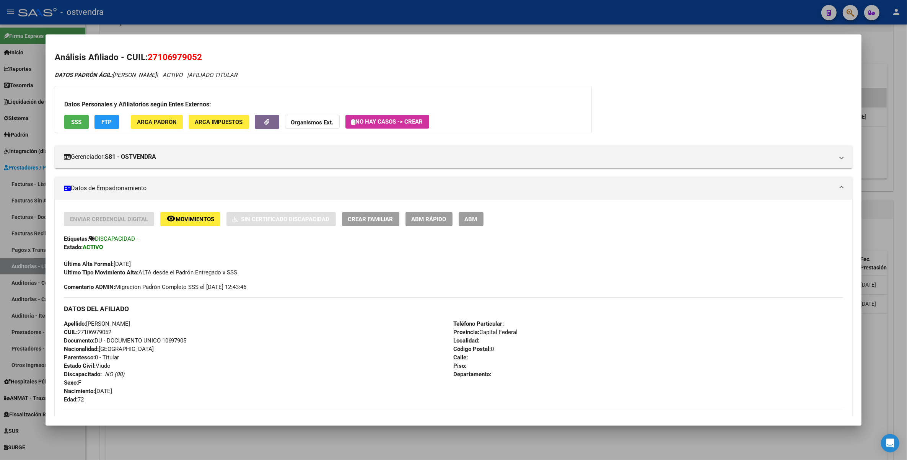
click at [901, 49] on div at bounding box center [453, 230] width 907 height 460
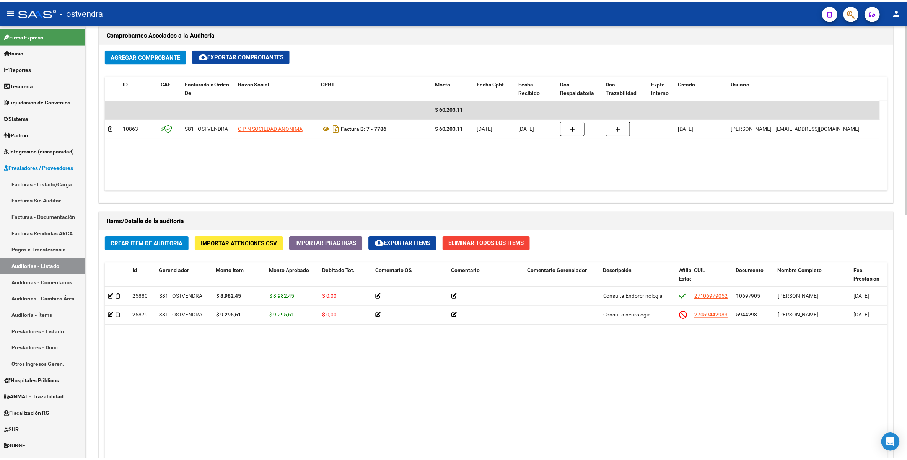
scroll to position [382, 0]
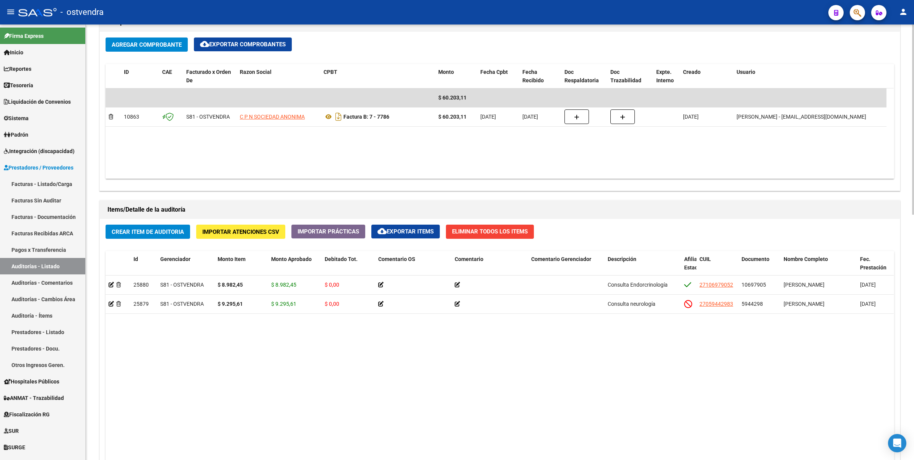
click at [137, 230] on span "Crear Item de Auditoria" at bounding box center [148, 231] width 72 height 7
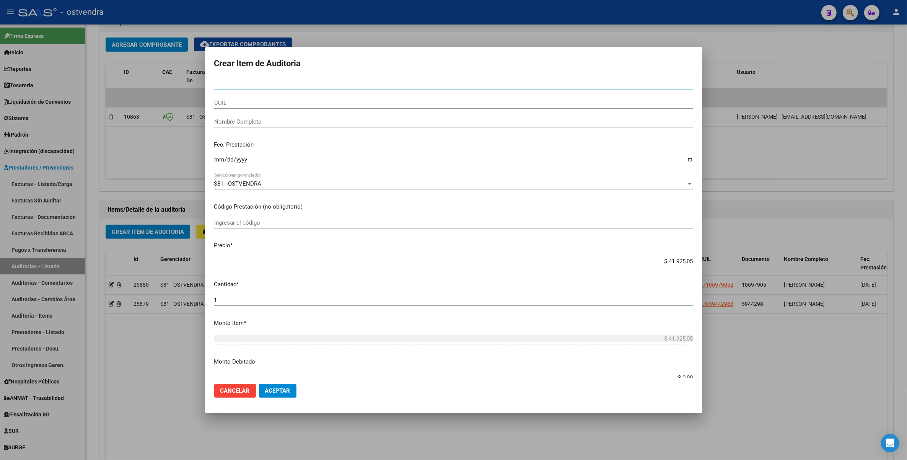
click at [278, 83] on input "Nro Documento" at bounding box center [453, 84] width 479 height 7
type input "17802246"
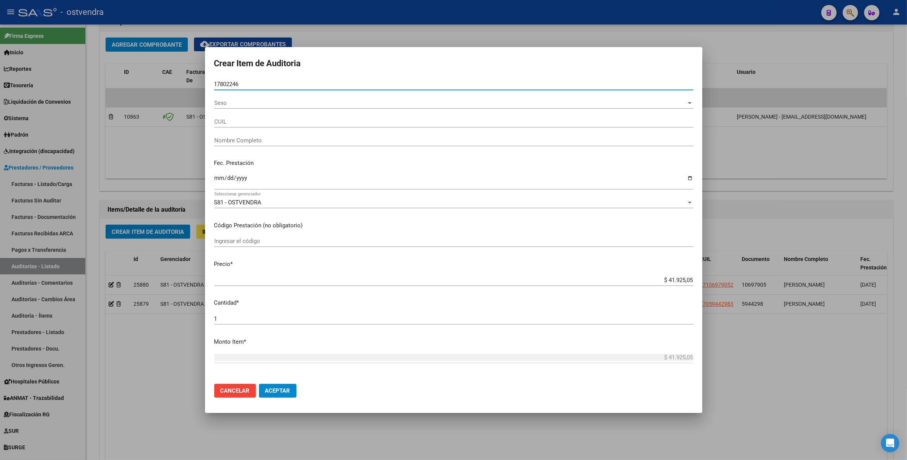
type input "27178022461"
type input "MAIORANO NIDIA BEATRIZ"
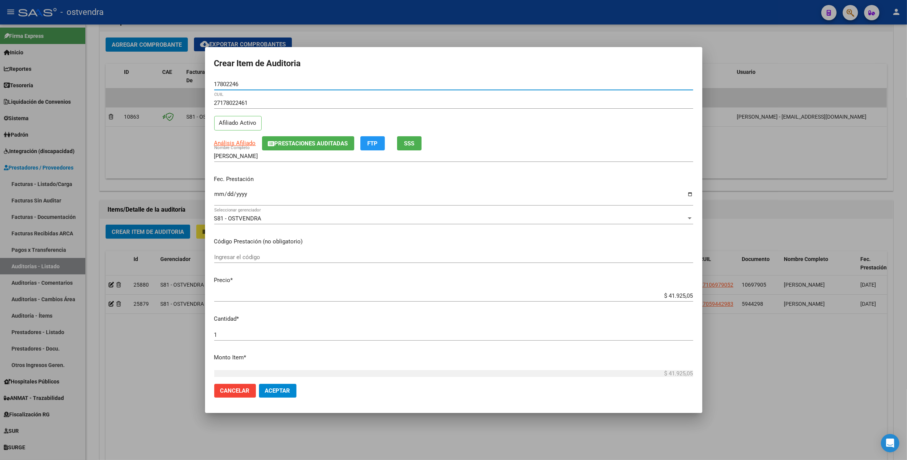
type input "17802246"
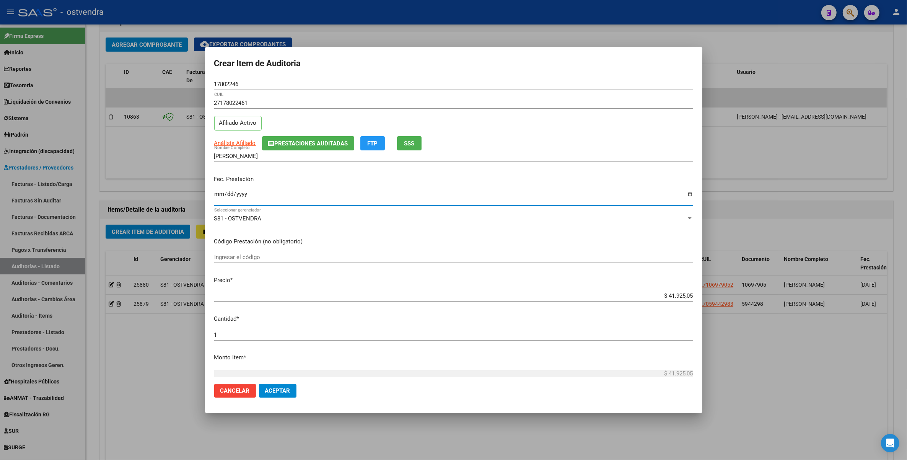
click at [214, 198] on input "Ingresar la fecha" at bounding box center [453, 197] width 479 height 12
click at [746, 35] on div at bounding box center [453, 230] width 907 height 460
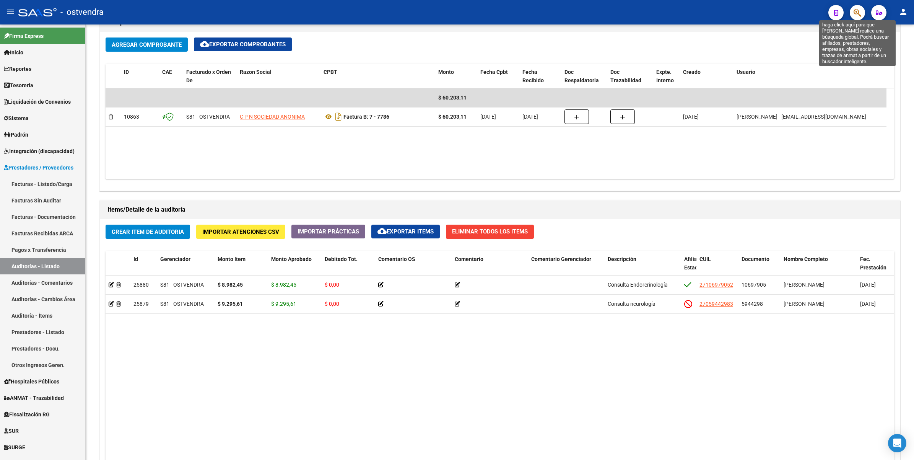
click at [855, 13] on icon "button" at bounding box center [858, 12] width 8 height 9
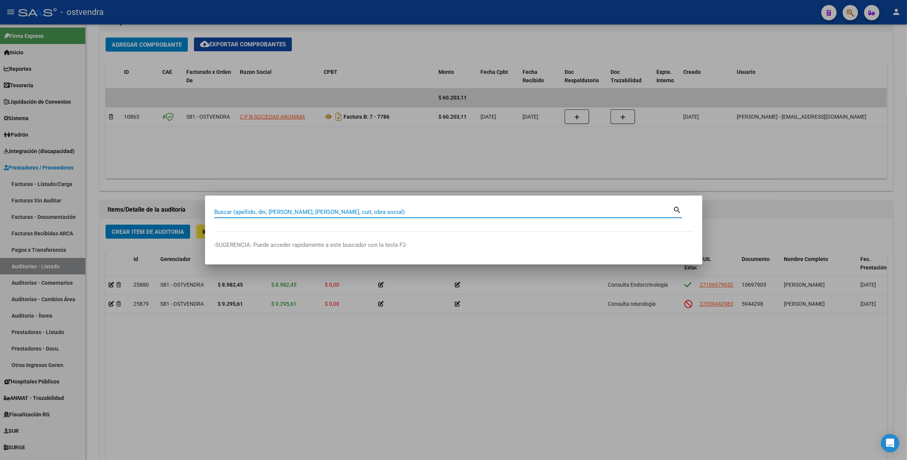
click at [355, 210] on input "Buscar (apellido, dni, cuil, nro traspaso, cuit, obra social)" at bounding box center [443, 211] width 459 height 7
type input "rindone"
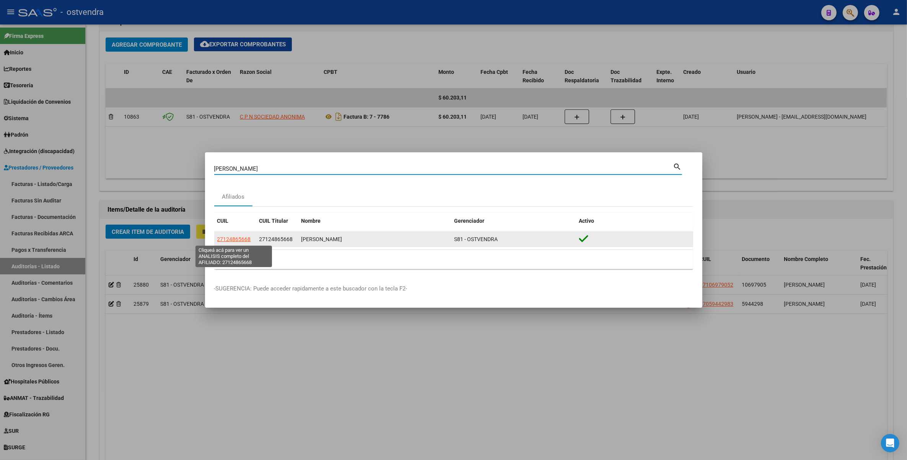
click at [229, 237] on span "27124865668" at bounding box center [234, 239] width 34 height 6
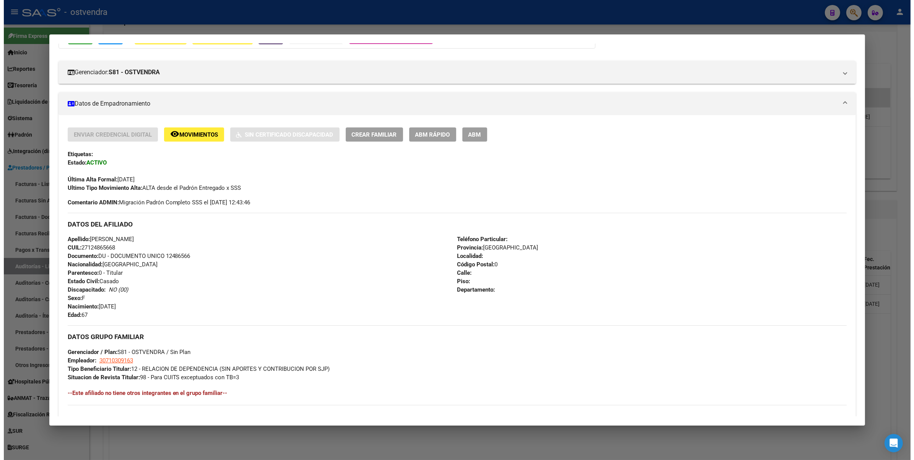
scroll to position [256, 0]
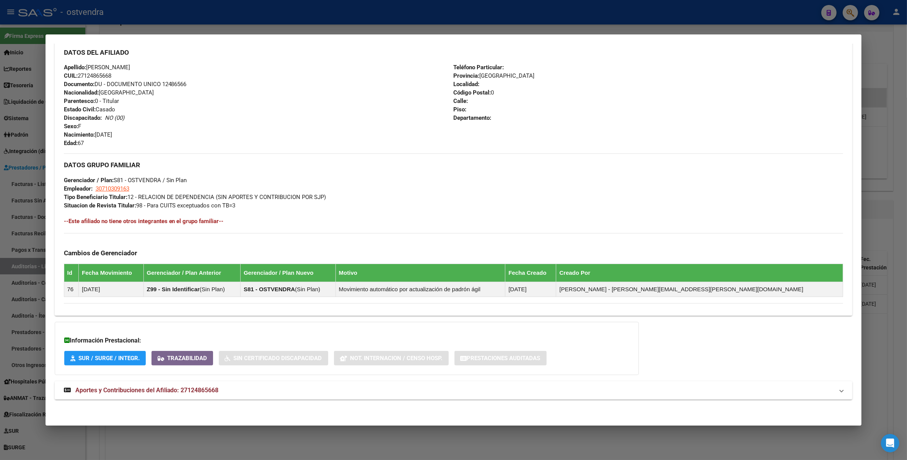
click at [893, 63] on div at bounding box center [453, 230] width 907 height 460
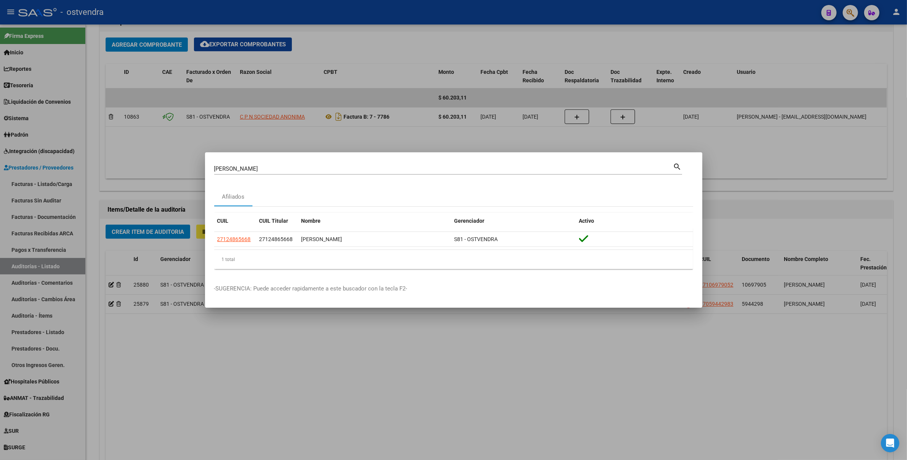
click at [31, 312] on div at bounding box center [453, 230] width 907 height 460
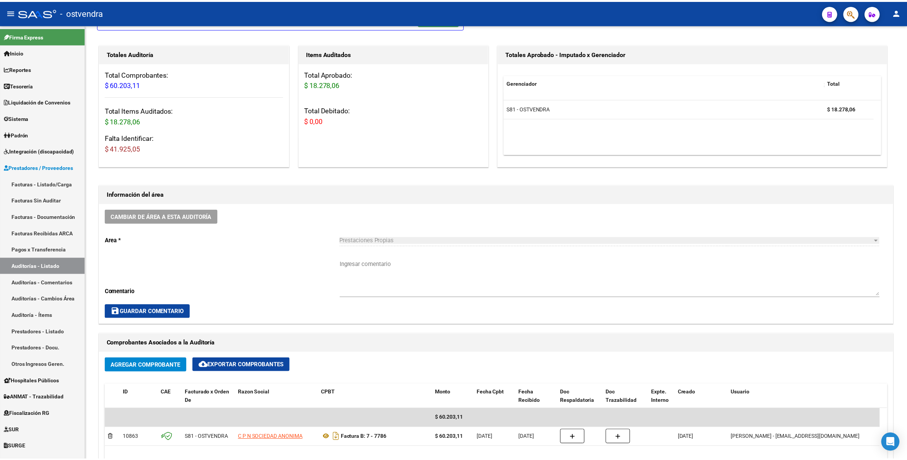
scroll to position [0, 0]
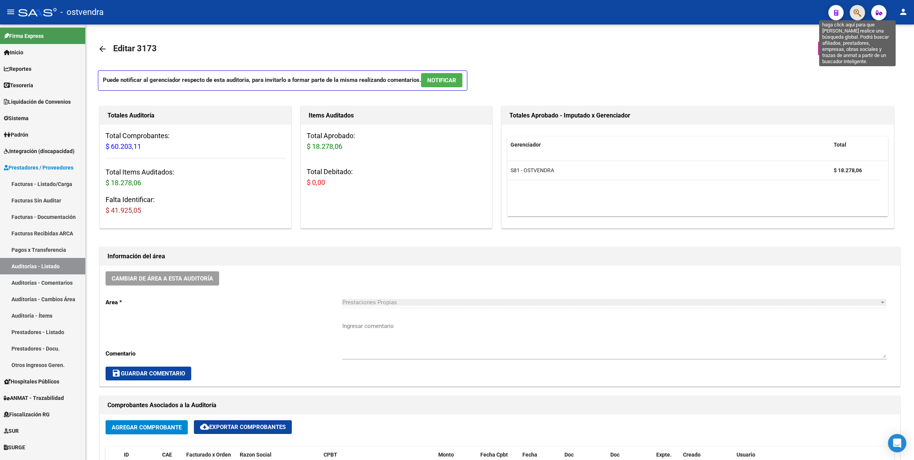
click at [855, 11] on icon "button" at bounding box center [858, 12] width 8 height 9
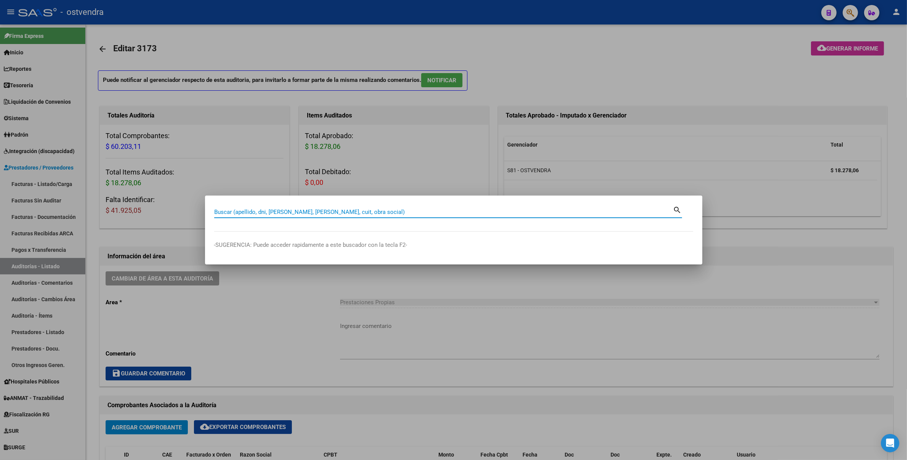
click at [512, 212] on input "Buscar (apellido, dni, cuil, nro traspaso, cuit, obra social)" at bounding box center [443, 211] width 459 height 7
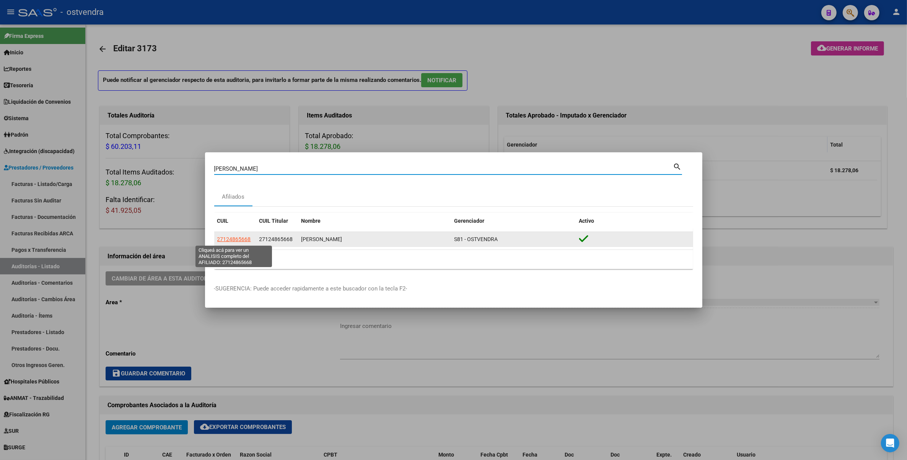
click at [232, 237] on span "27124865668" at bounding box center [234, 239] width 34 height 6
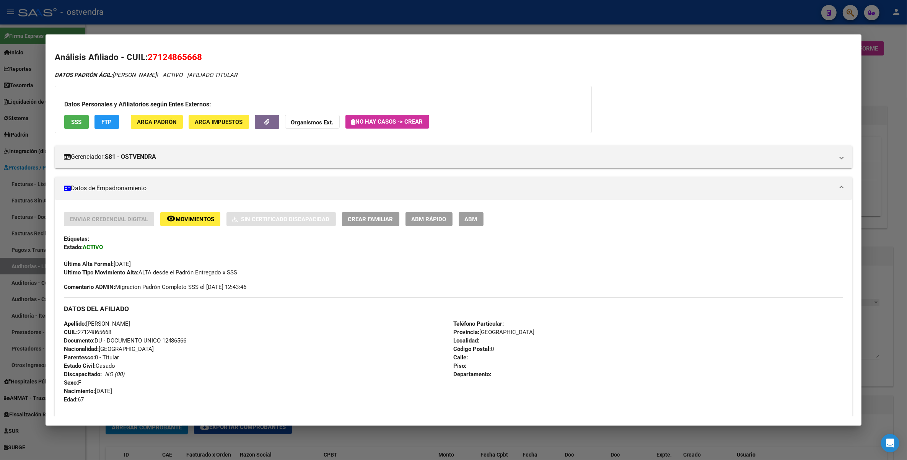
drag, startPoint x: 156, startPoint y: 57, endPoint x: 192, endPoint y: 57, distance: 36.0
click at [192, 57] on span "27124865668" at bounding box center [175, 57] width 55 height 10
copy span "12486566"
click at [857, 99] on mat-dialog-content "Análisis Afiliado - CUIL: 27124865668 DATOS PADRÓN ÁGIL: RINDONE GLADYS MABEL |…" at bounding box center [454, 230] width 816 height 372
click at [870, 94] on div at bounding box center [453, 230] width 907 height 460
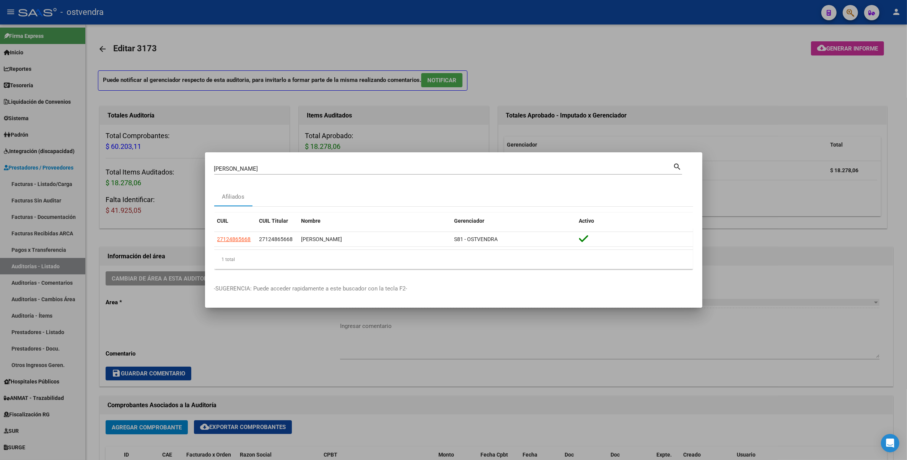
click at [433, 171] on div "rindone Buscar (apellido, dni, cuil, nro traspaso, cuit, obra social)" at bounding box center [443, 168] width 459 height 11
type input "r"
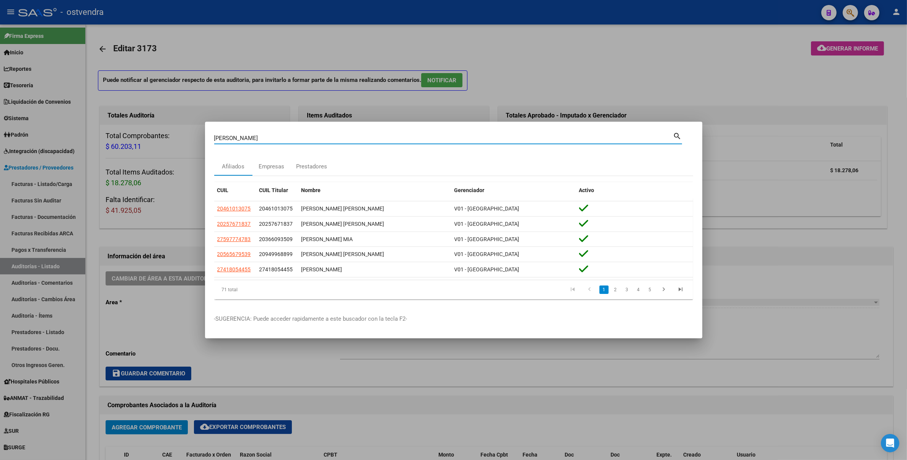
type input "sanabria eduar"
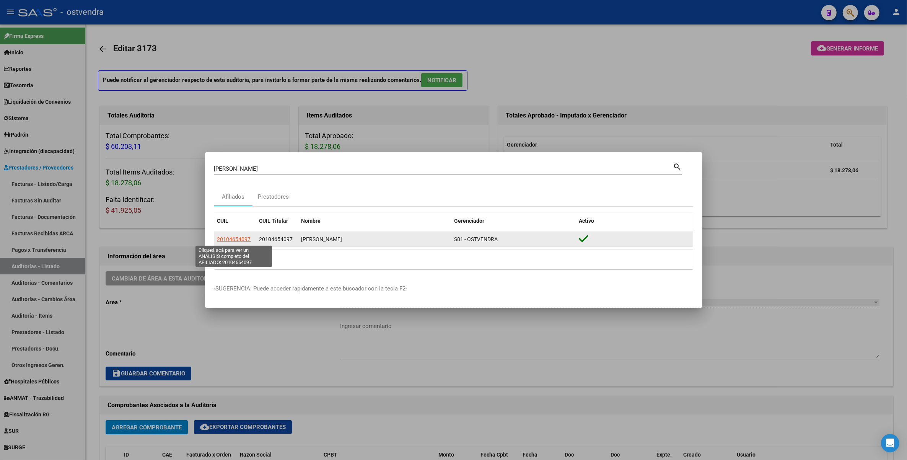
click at [224, 237] on span "20104654097" at bounding box center [234, 239] width 34 height 6
type textarea "20104654097"
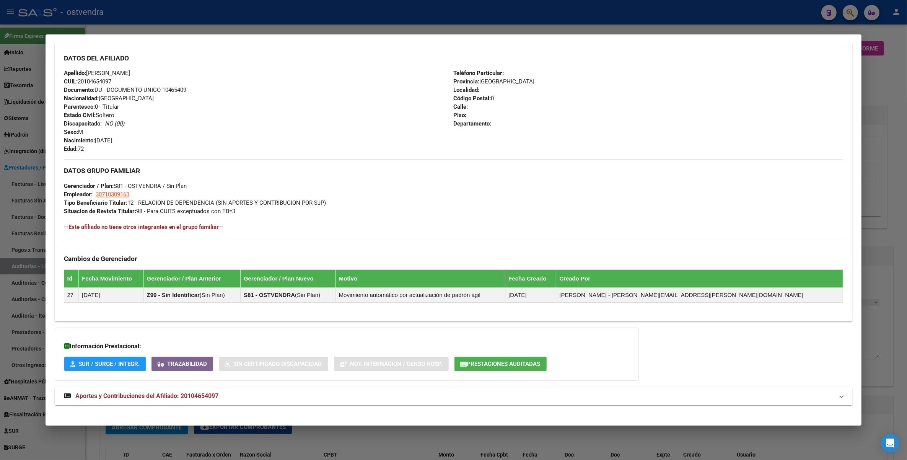
scroll to position [256, 0]
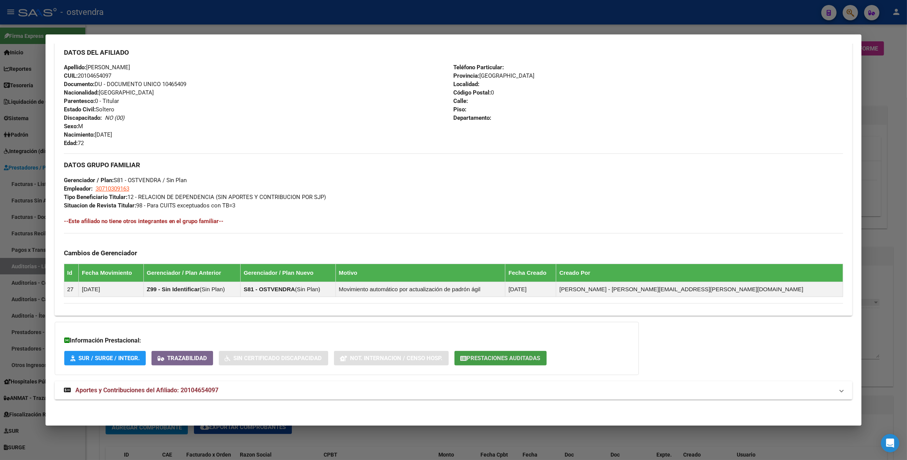
click at [517, 357] on span "Prestaciones Auditadas" at bounding box center [503, 358] width 73 height 7
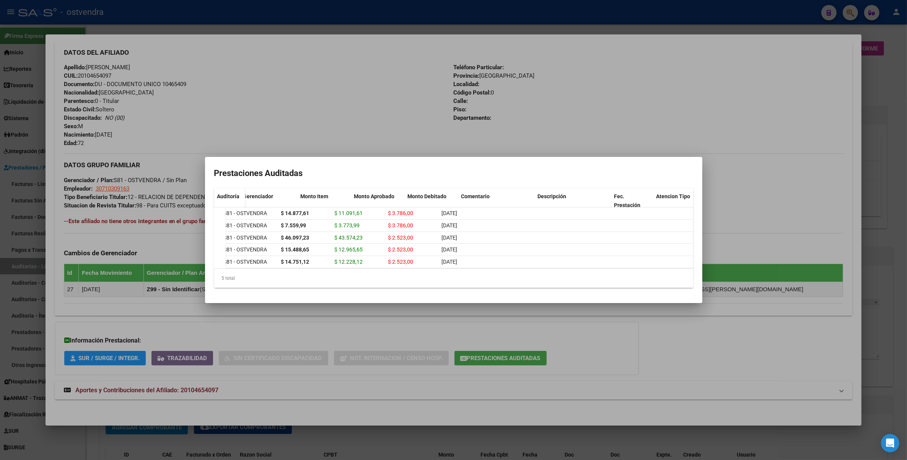
scroll to position [0, 0]
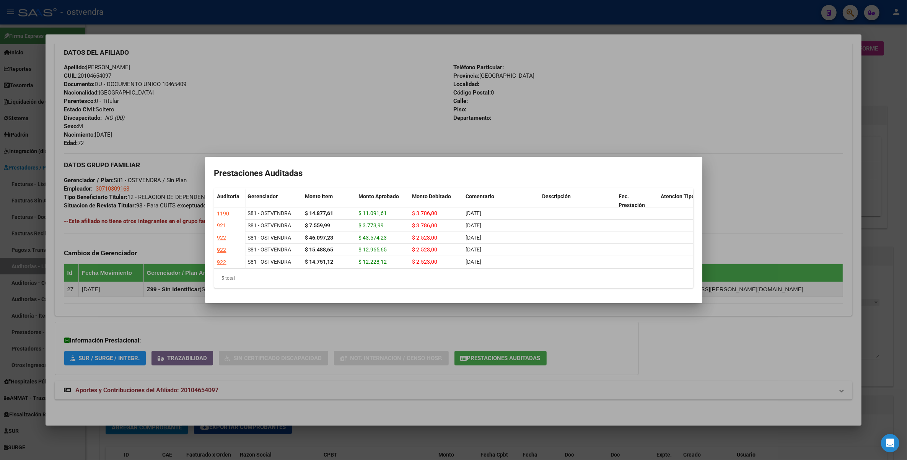
click at [735, 92] on div at bounding box center [453, 230] width 907 height 460
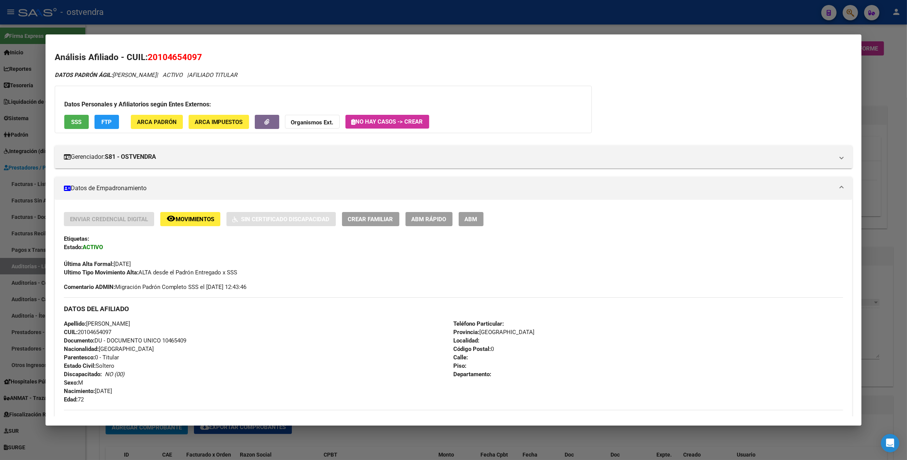
drag, startPoint x: 155, startPoint y: 55, endPoint x: 192, endPoint y: 54, distance: 37.1
click at [192, 54] on span "20104654097" at bounding box center [175, 57] width 55 height 10
copy span "10465409"
click at [892, 75] on div at bounding box center [453, 230] width 907 height 460
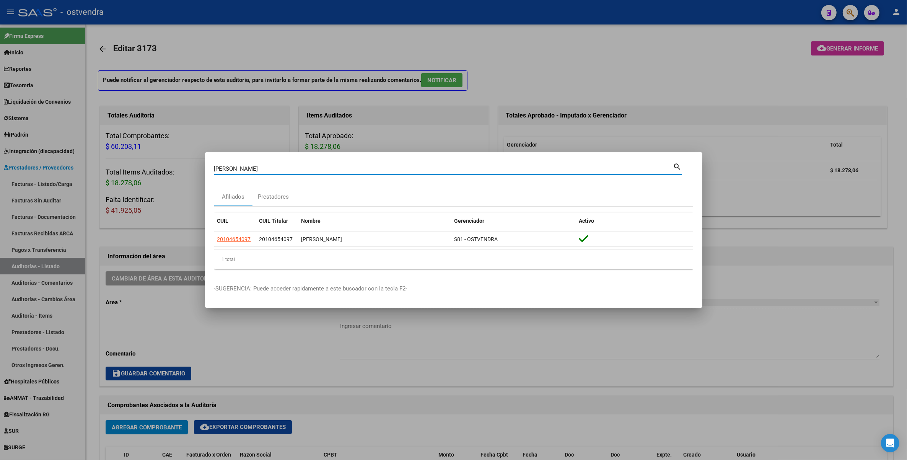
click at [276, 168] on input "sanabria eduar" at bounding box center [443, 168] width 459 height 7
type input "s"
type input "esposito salvado"
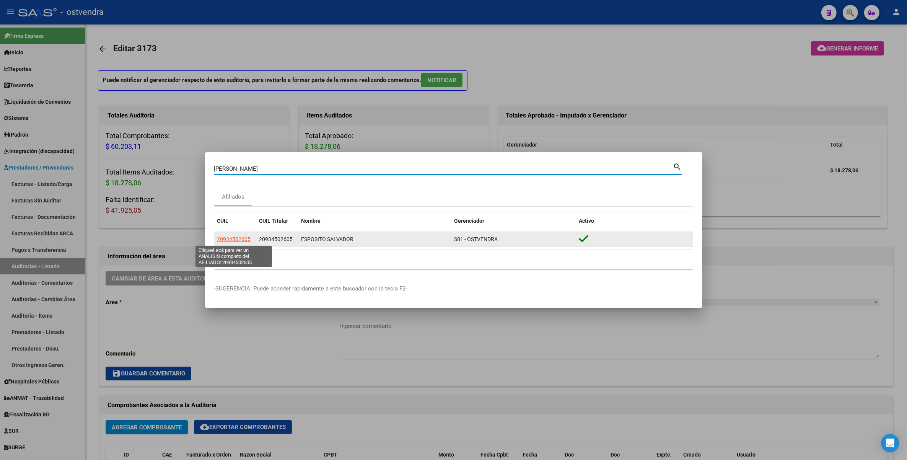
click at [232, 237] on span "20934502605" at bounding box center [234, 239] width 34 height 6
type textarea "20934502605"
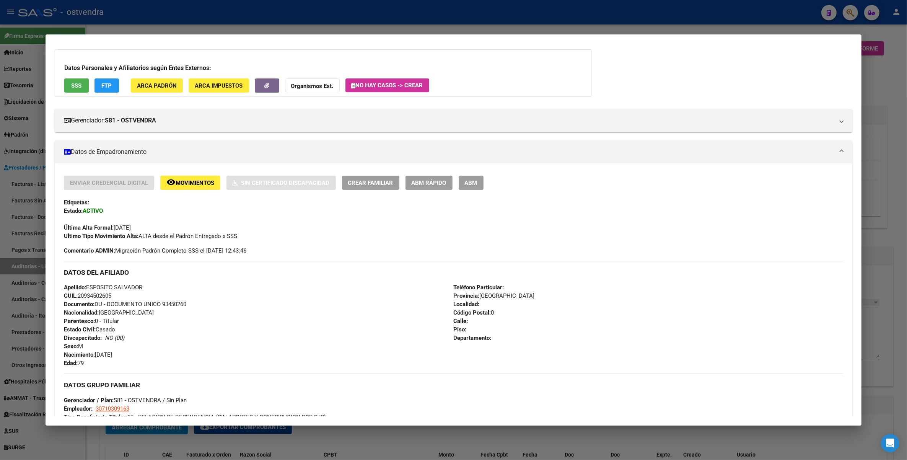
scroll to position [256, 0]
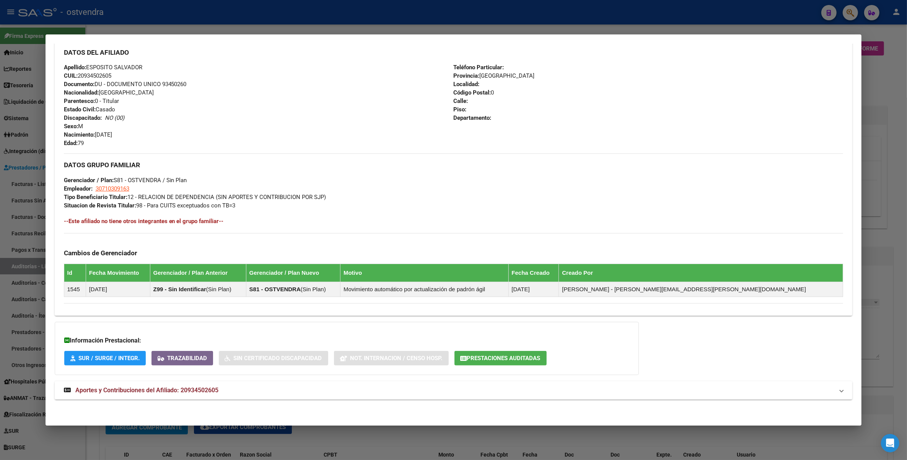
click at [493, 358] on span "Prestaciones Auditadas" at bounding box center [503, 358] width 73 height 7
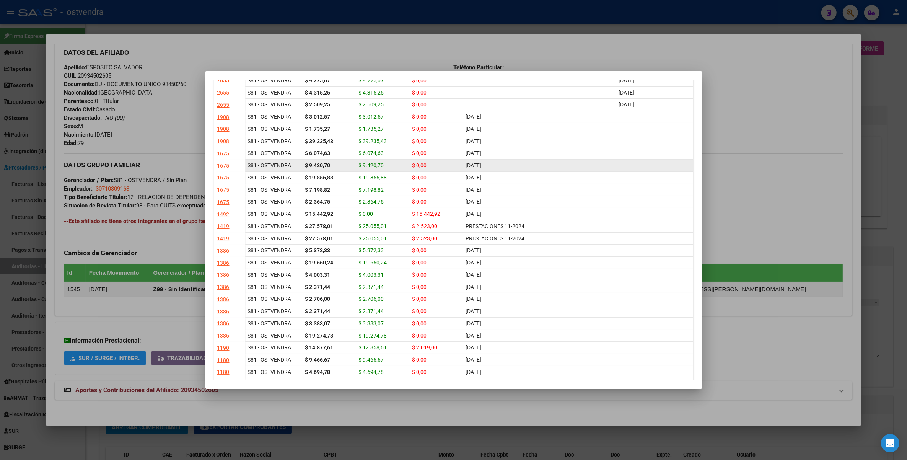
scroll to position [0, 0]
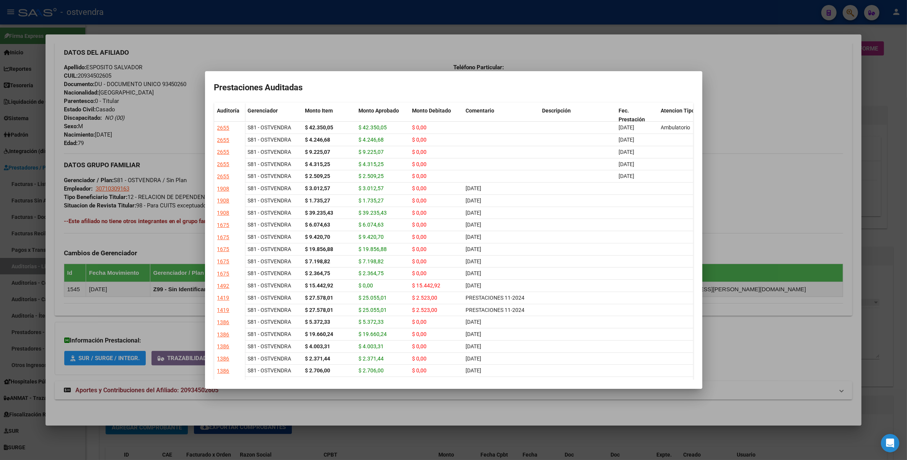
click at [178, 50] on div at bounding box center [453, 230] width 907 height 460
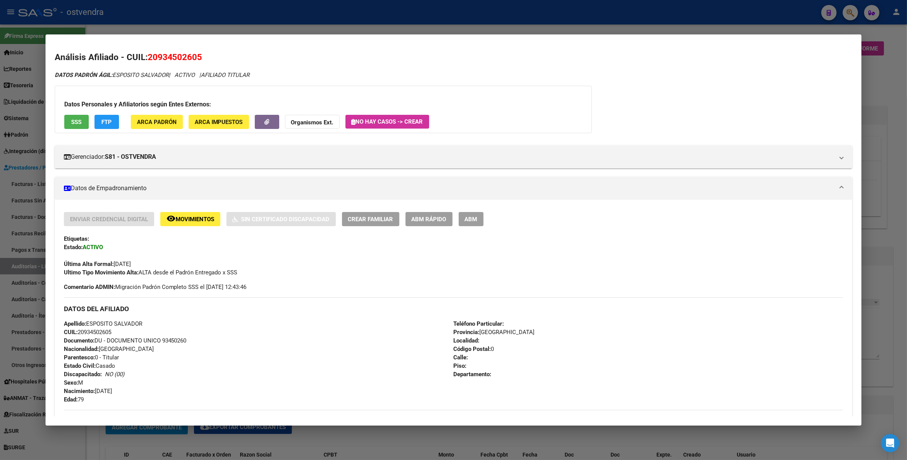
drag, startPoint x: 155, startPoint y: 55, endPoint x: 191, endPoint y: 52, distance: 36.5
click at [191, 52] on span "20934502605" at bounding box center [175, 57] width 55 height 10
copy span "9345026"
